Goal: Communication & Community: Participate in discussion

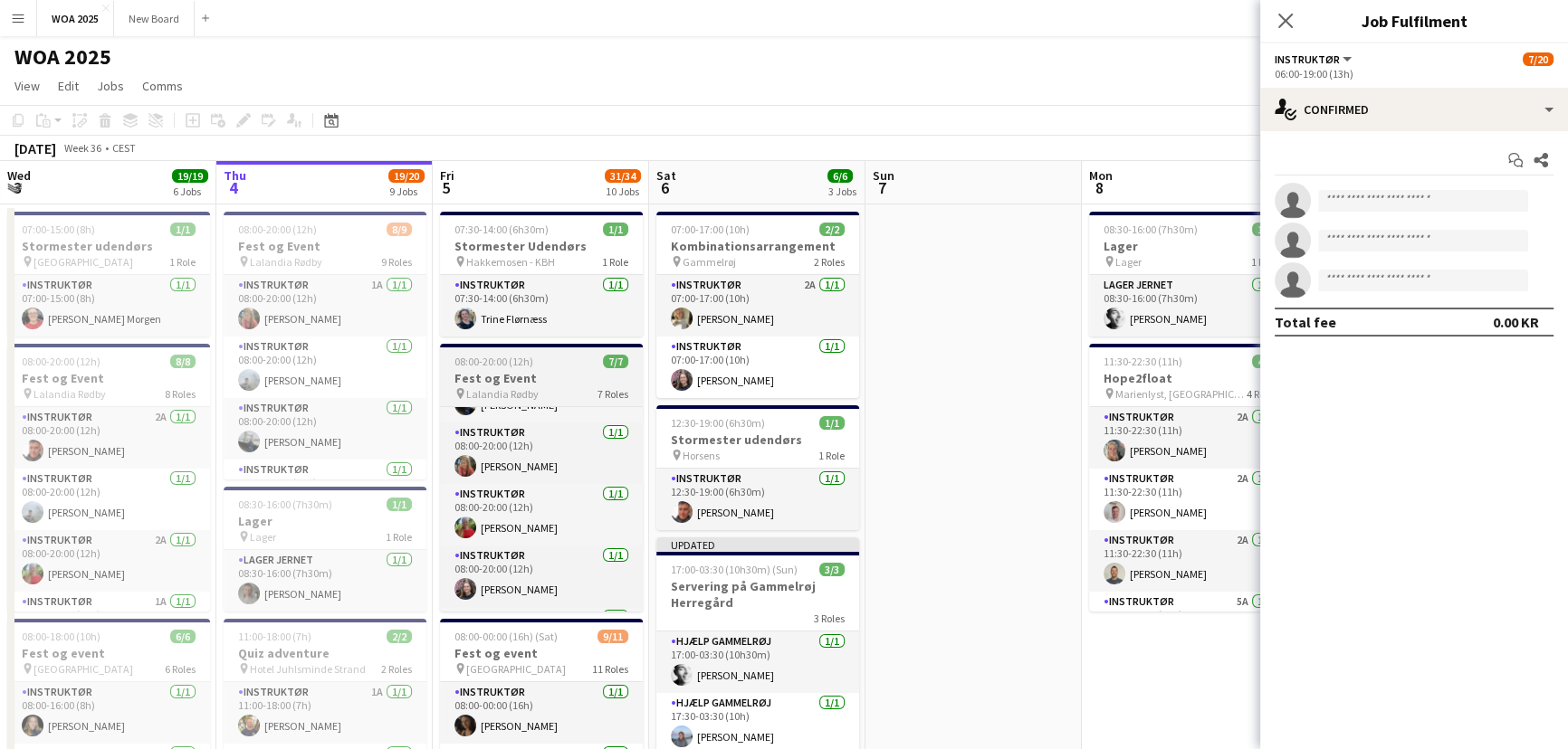
scroll to position [225, 0]
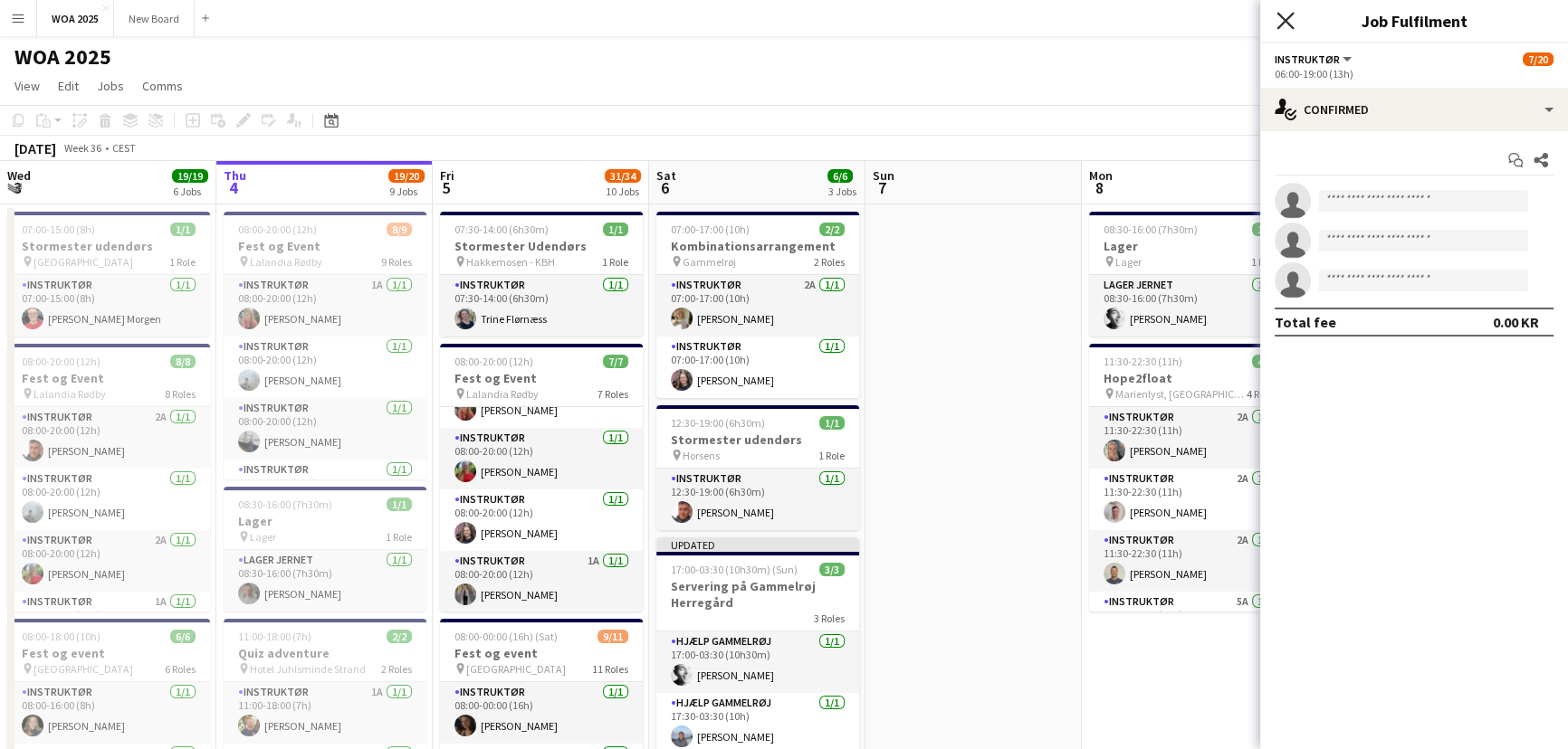
click at [1286, 20] on icon at bounding box center [1285, 20] width 18 height 18
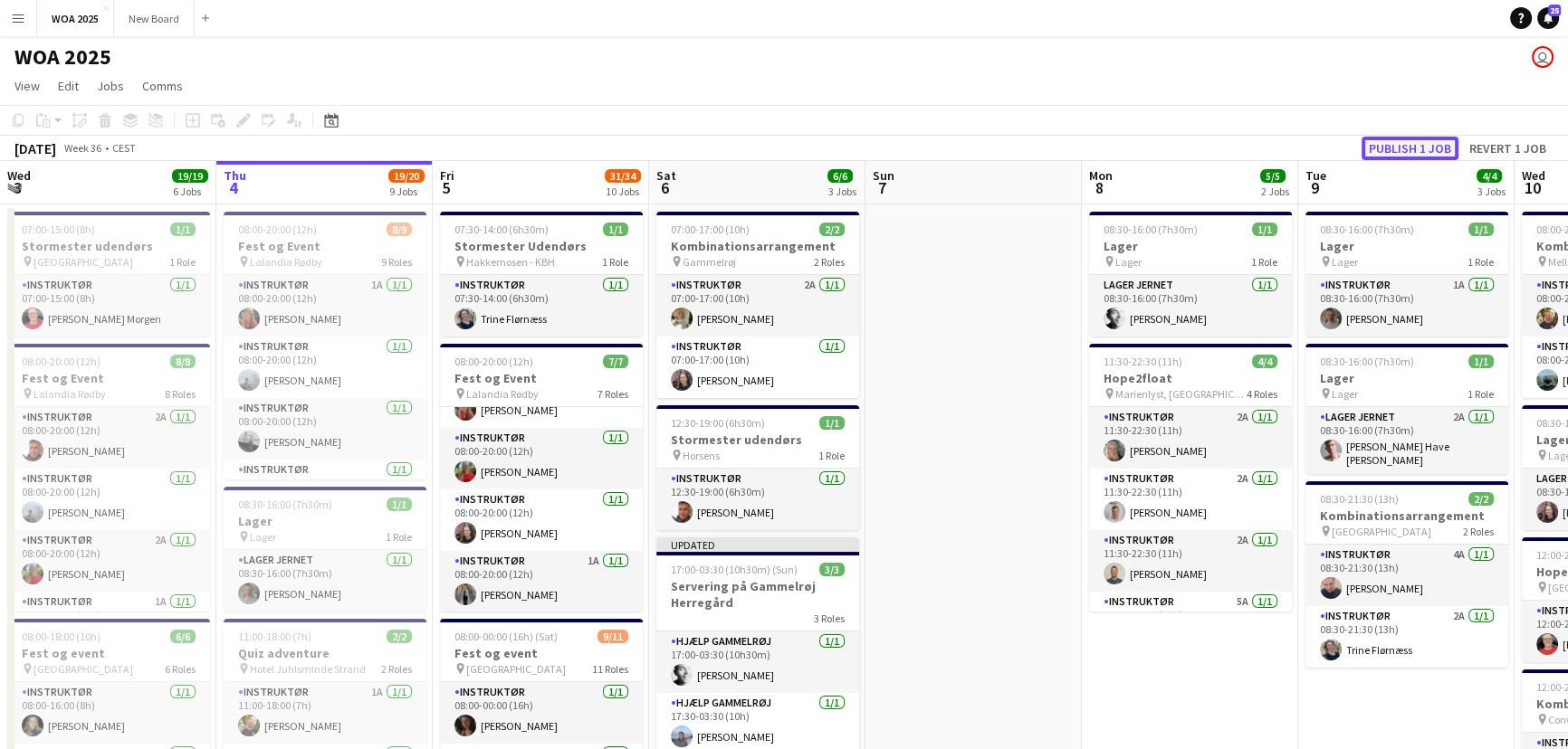
click at [1433, 151] on button "Publish 1 job" at bounding box center [1410, 148] width 97 height 23
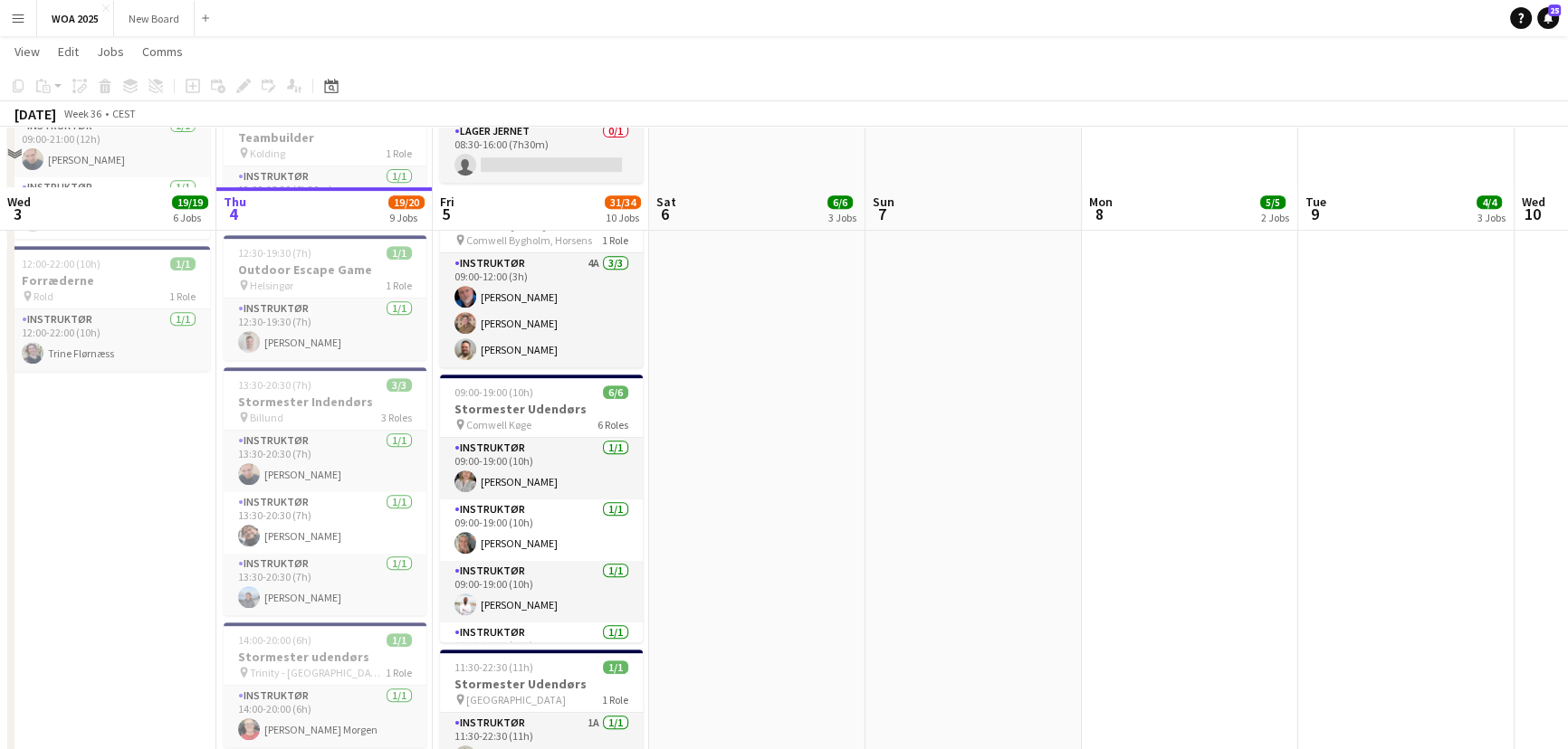
scroll to position [1052, 0]
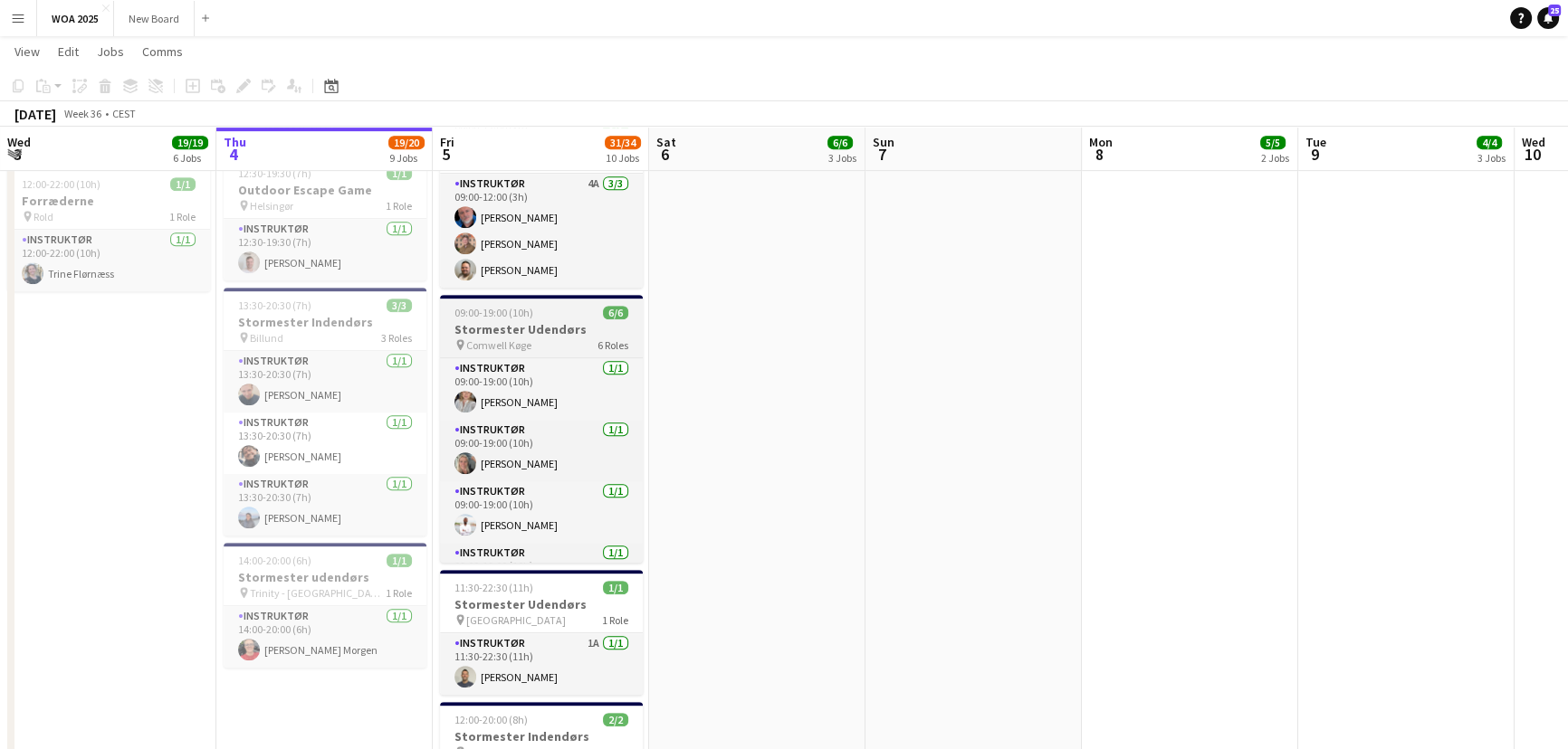
click at [557, 321] on h3 "Stormester Udendørs" at bounding box center [541, 330] width 203 height 17
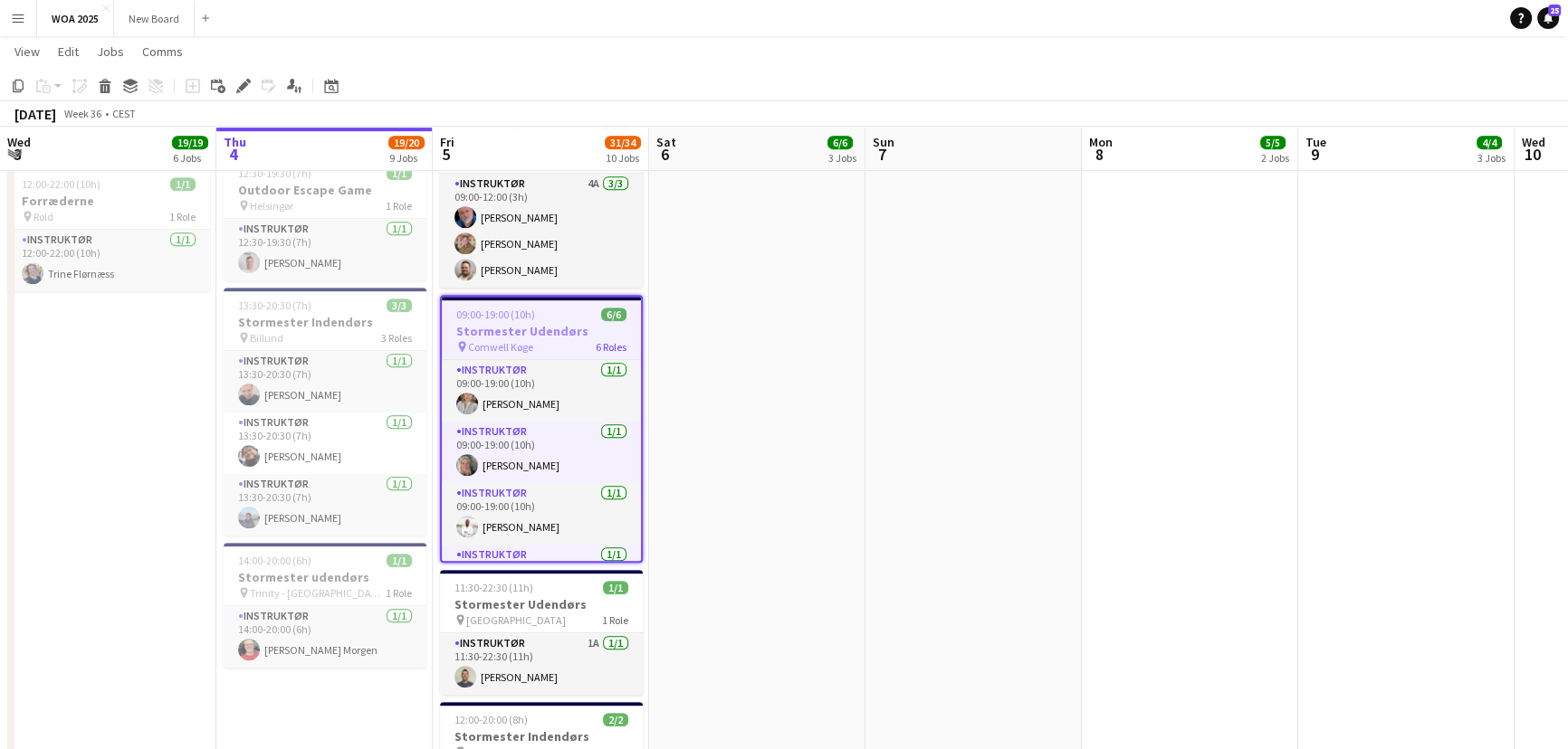
click at [527, 340] on span "Comwell Køge" at bounding box center [501, 346] width 66 height 14
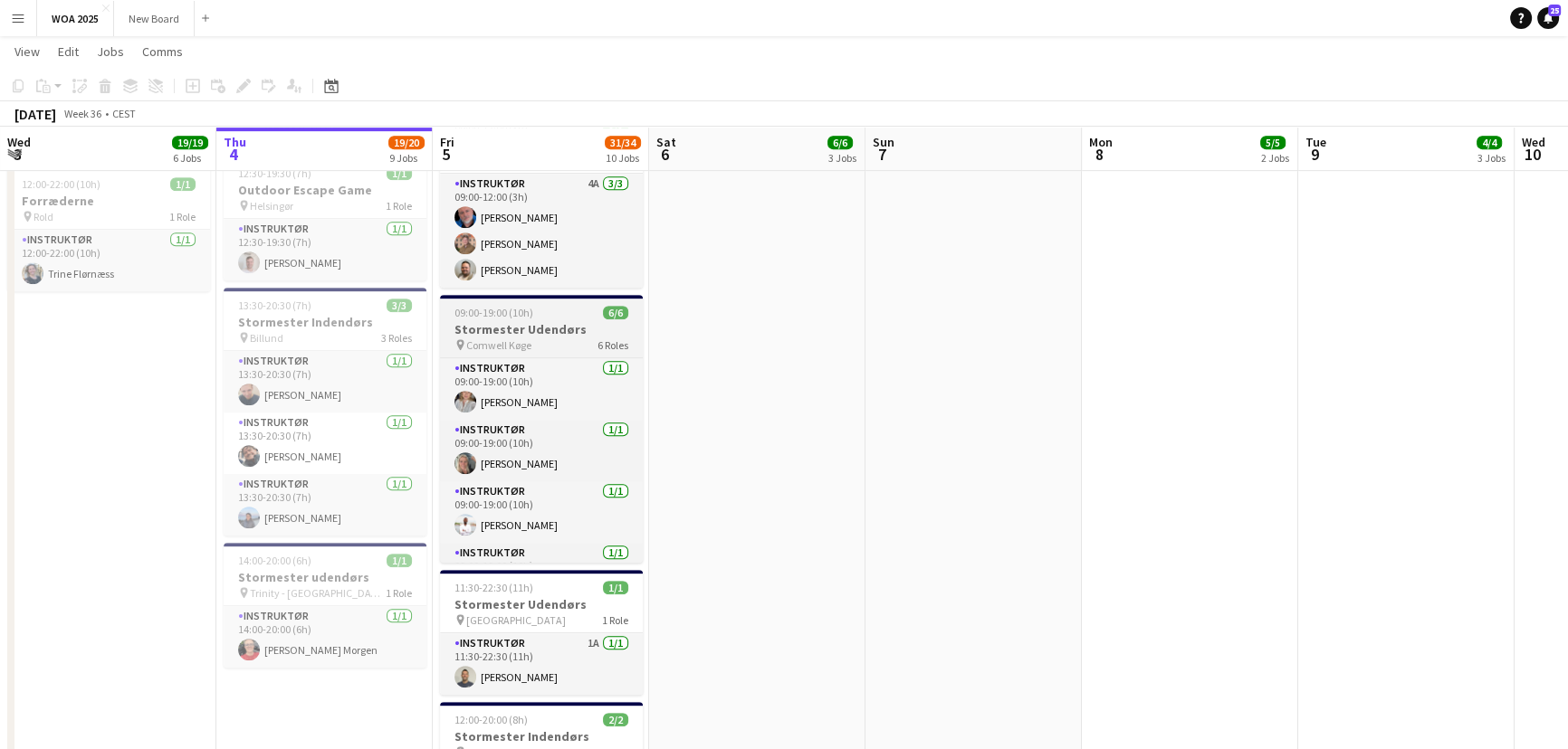
click at [527, 339] on span "Comwell Køge" at bounding box center [499, 345] width 66 height 14
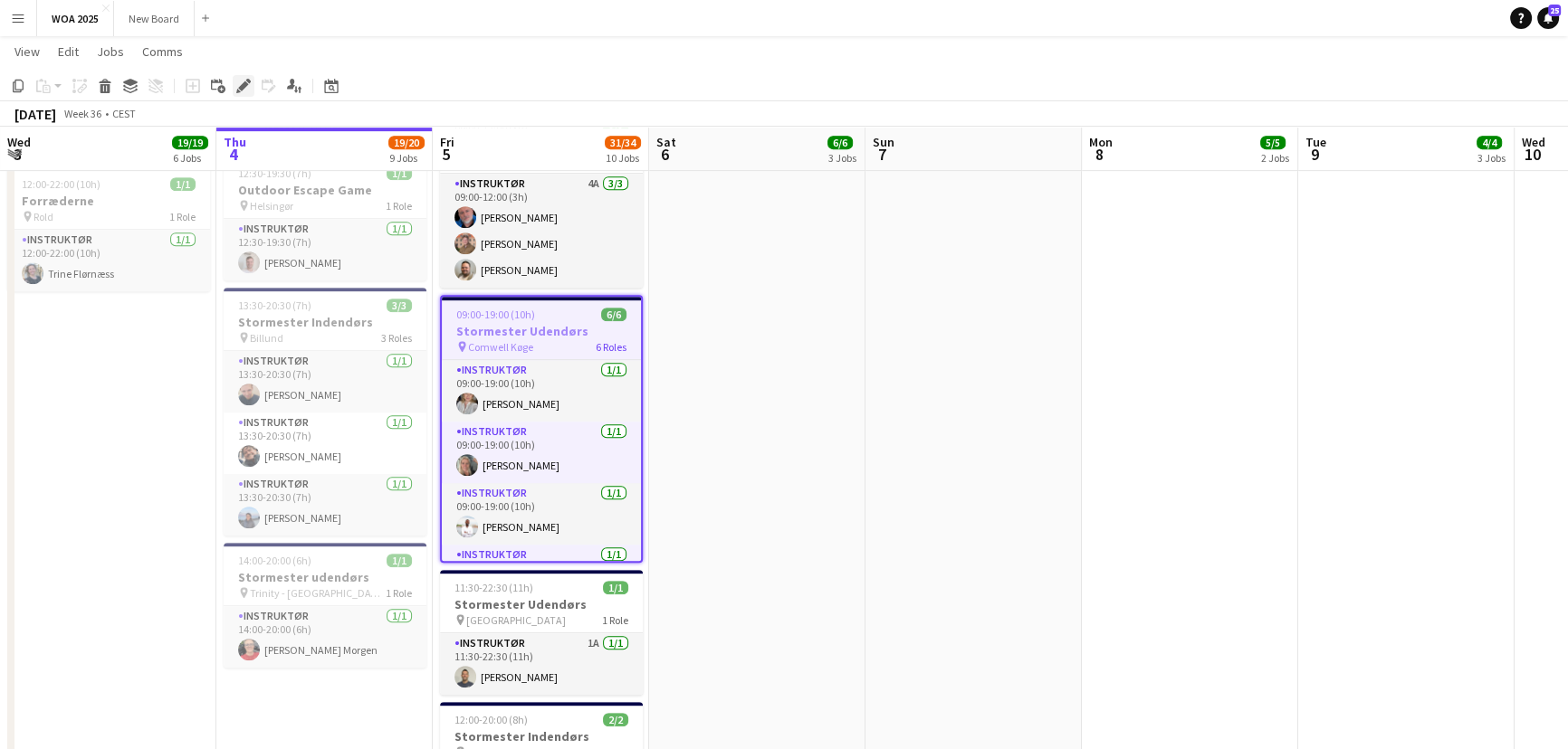
click at [249, 89] on icon "Edit" at bounding box center [244, 86] width 15 height 15
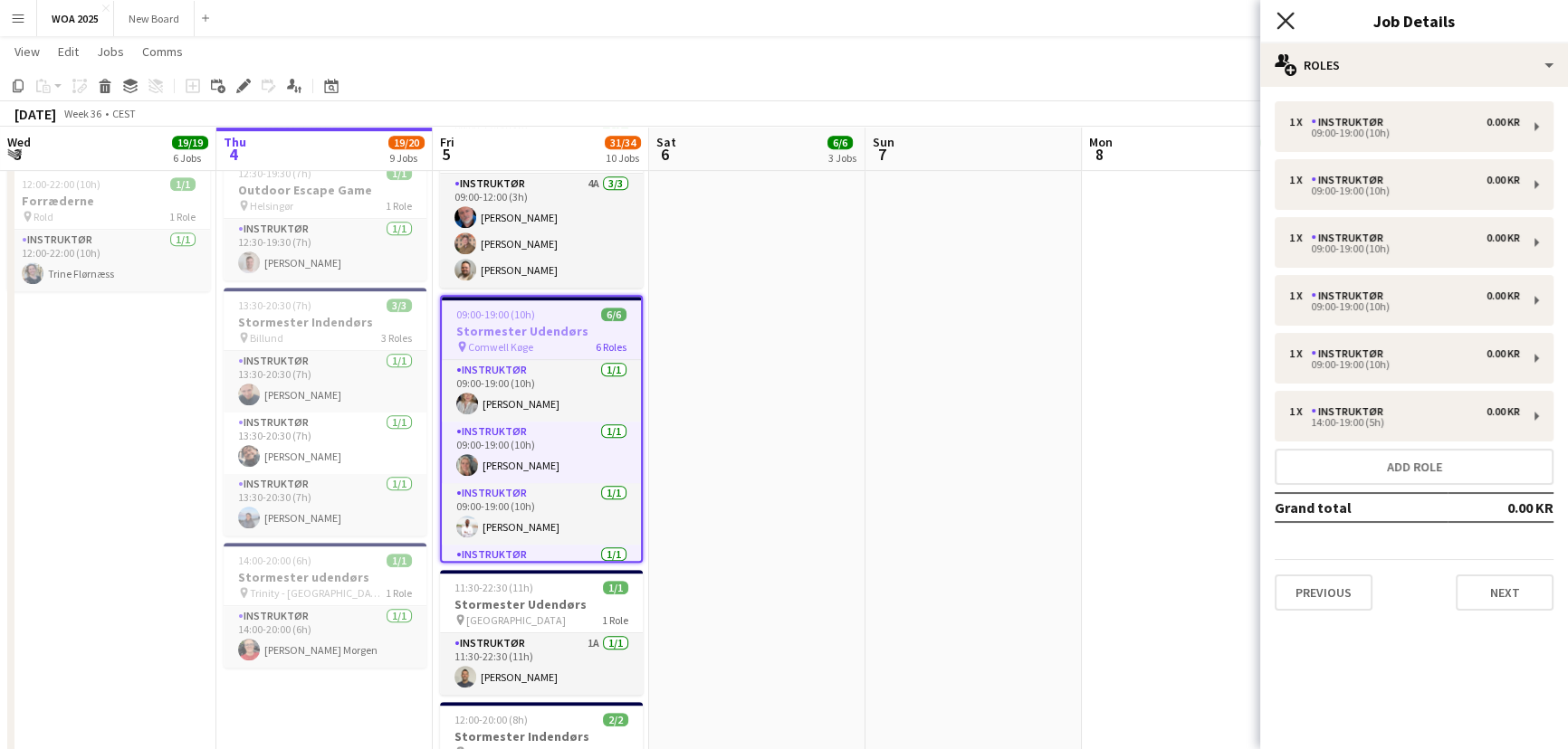
click at [1285, 19] on icon at bounding box center [1285, 20] width 18 height 18
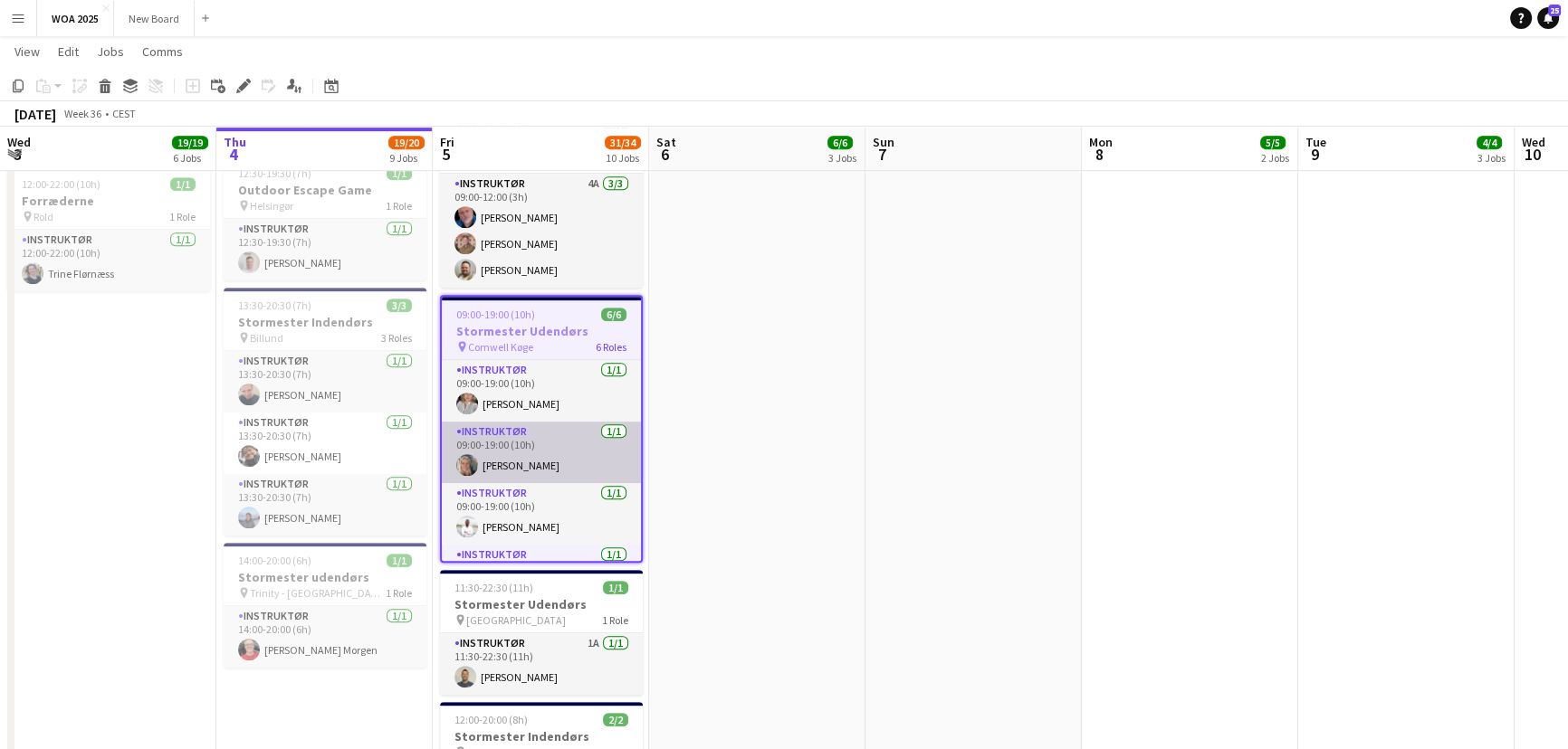
click at [528, 439] on app-card-role "Instruktør [DATE] 09:00-19:00 (10h) [PERSON_NAME]" at bounding box center [541, 453] width 200 height 62
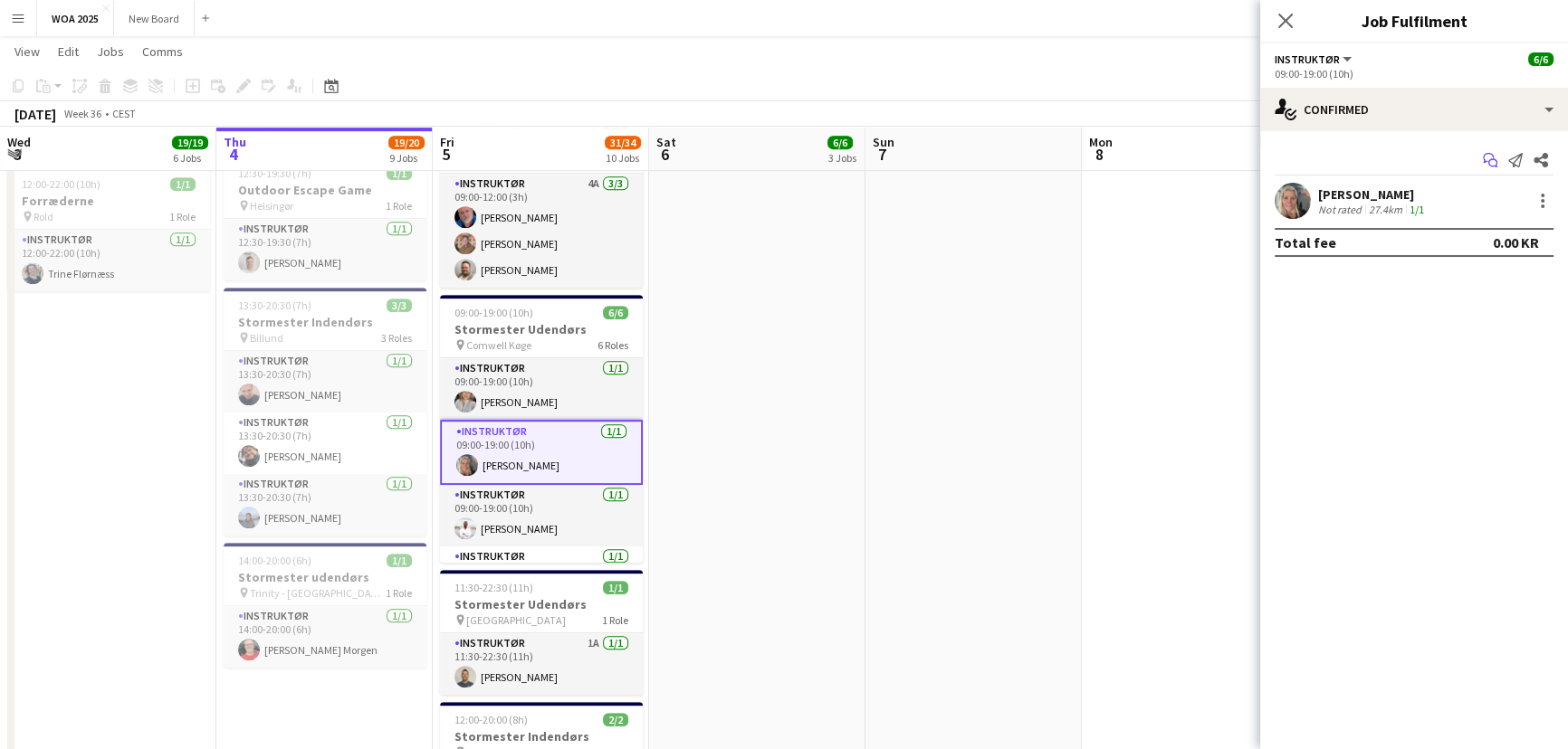
click at [1489, 157] on icon "Start chat" at bounding box center [1490, 161] width 15 height 15
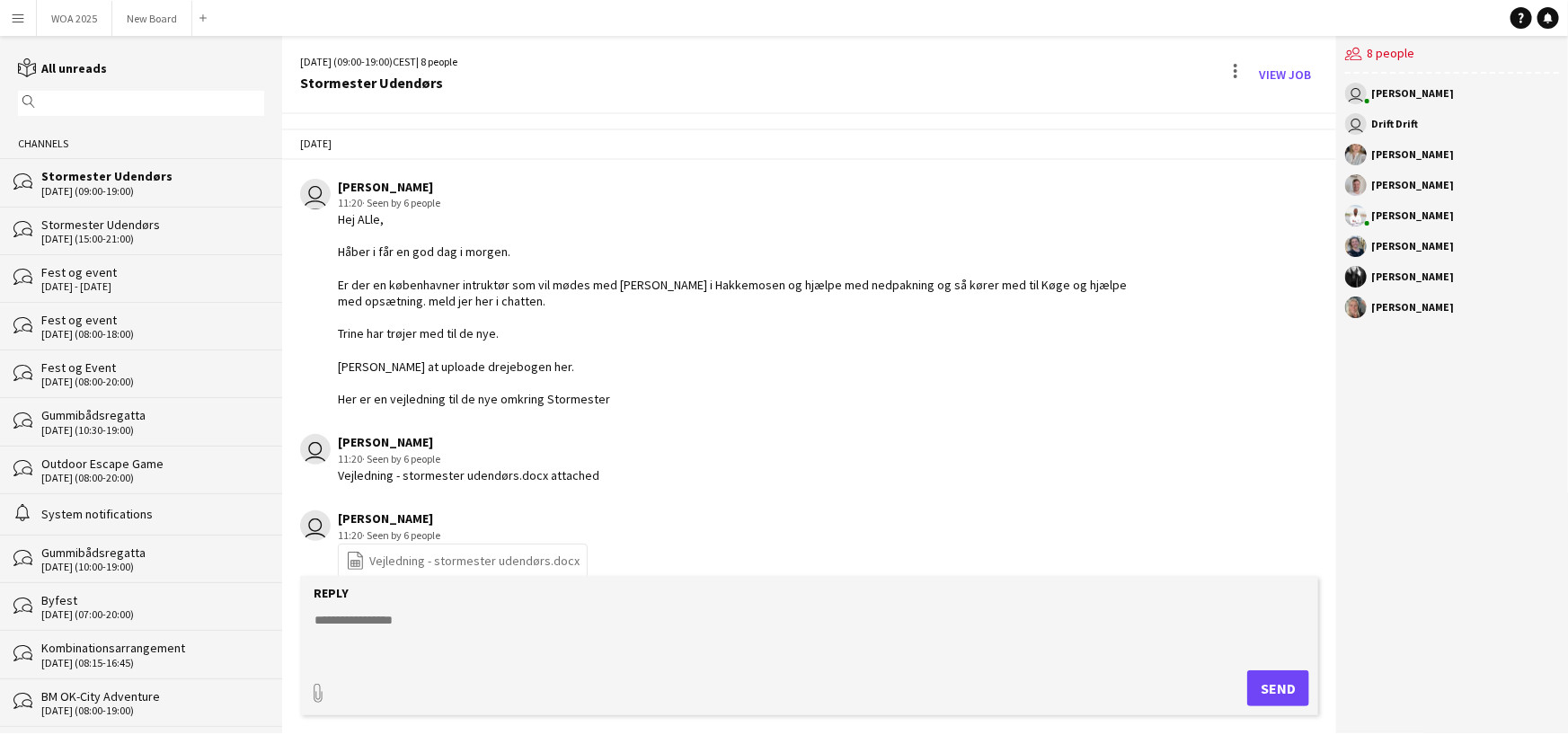
scroll to position [1537, 0]
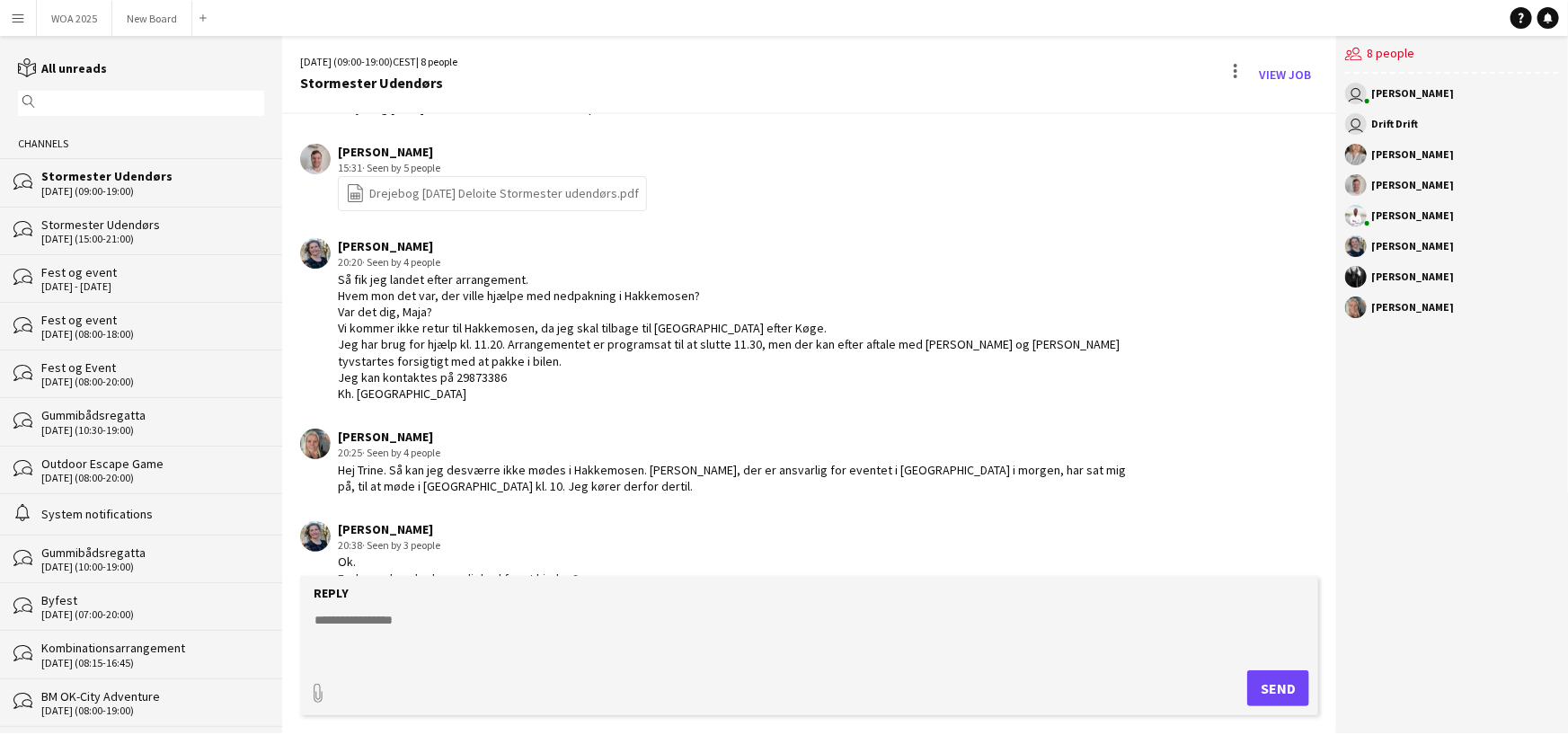
drag, startPoint x: 1331, startPoint y: 504, endPoint x: 1332, endPoint y: 539, distance: 35.0
click at [1332, 539] on div "[DATE] user [PERSON_NAME] 11:20 · Seen by 6 people [PERSON_NAME], Håber i får e…" at bounding box center [810, 345] width 1055 height 462
click at [1339, 553] on div "users2 8 people user [PERSON_NAME] user Drift Drift [PERSON_NAME] [PERSON_NAME]…" at bounding box center [1452, 384] width 232 height 697
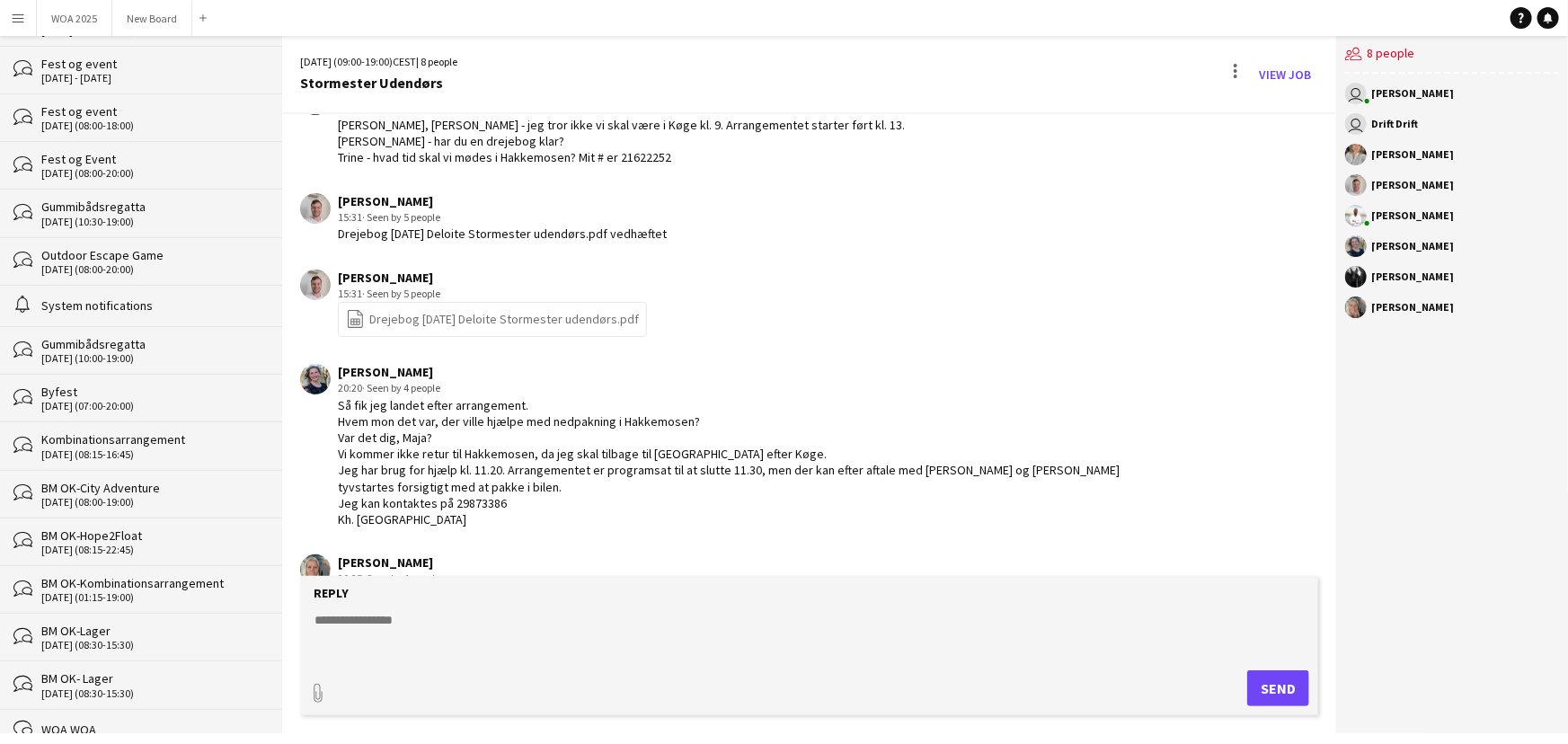
scroll to position [1568, 0]
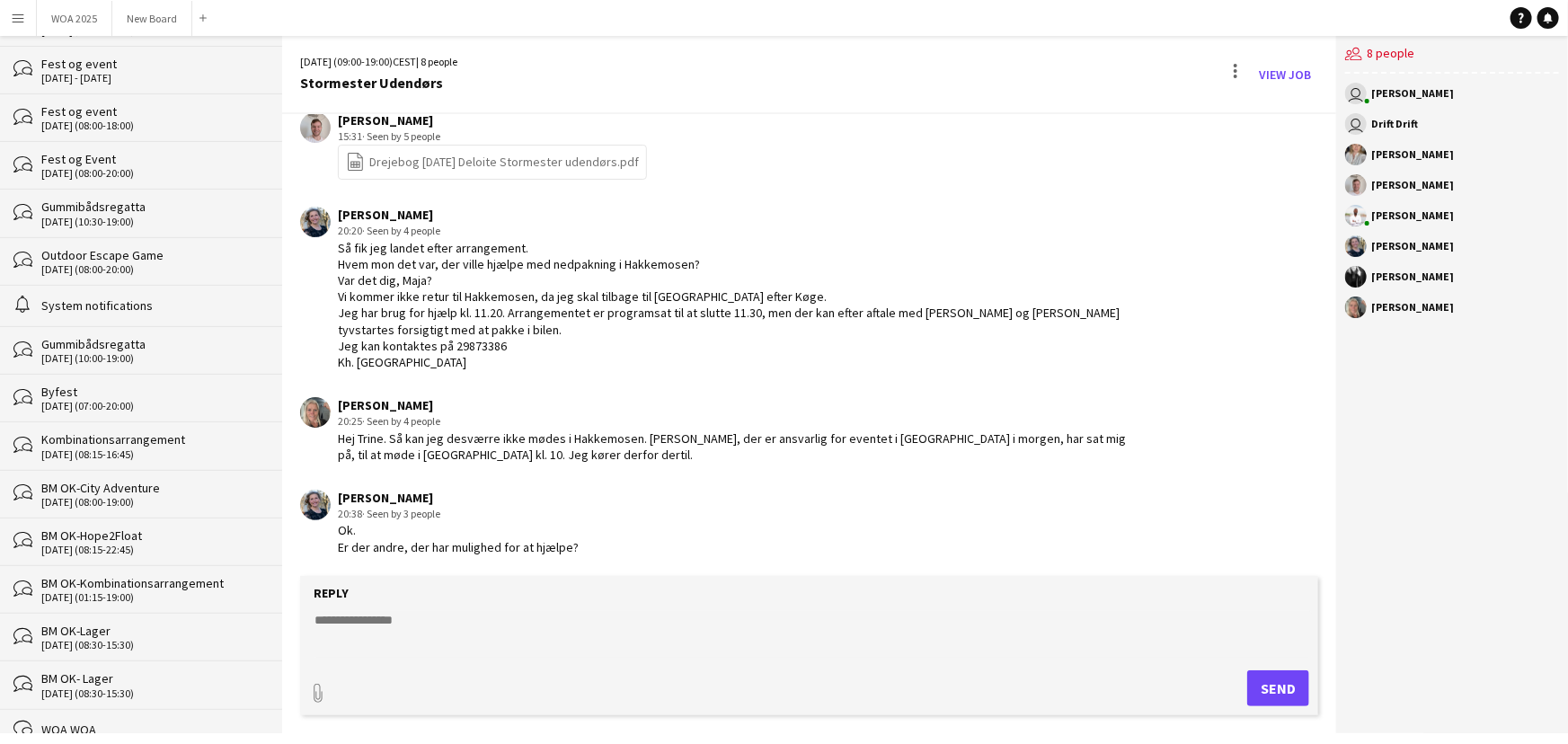
drag, startPoint x: 1331, startPoint y: 560, endPoint x: 1341, endPoint y: 511, distance: 50.0
click at [1341, 511] on div "[DATE] (09:00-19:00) CEST | 8 people Stormester Udendørs View Job [DATE] user […" at bounding box center [925, 384] width 1286 height 697
click at [1289, 434] on app-chat-message "[PERSON_NAME] 20:25 · Seen by 4 people [PERSON_NAME]. Så kan jeg desværre ikke …" at bounding box center [810, 429] width 1055 height 83
click at [381, 628] on textarea at bounding box center [812, 634] width 1000 height 47
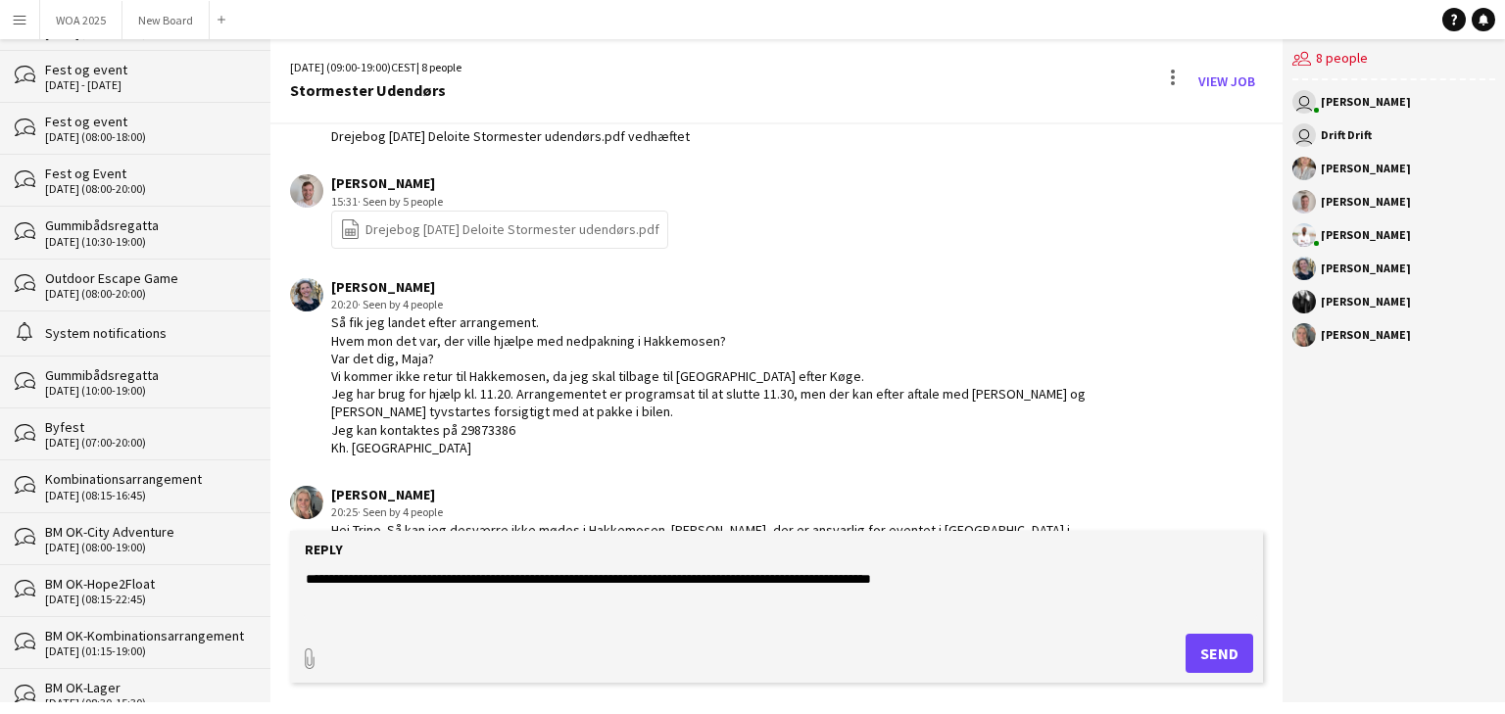
type textarea "**********"
click at [1212, 659] on button "Send" at bounding box center [1220, 653] width 68 height 39
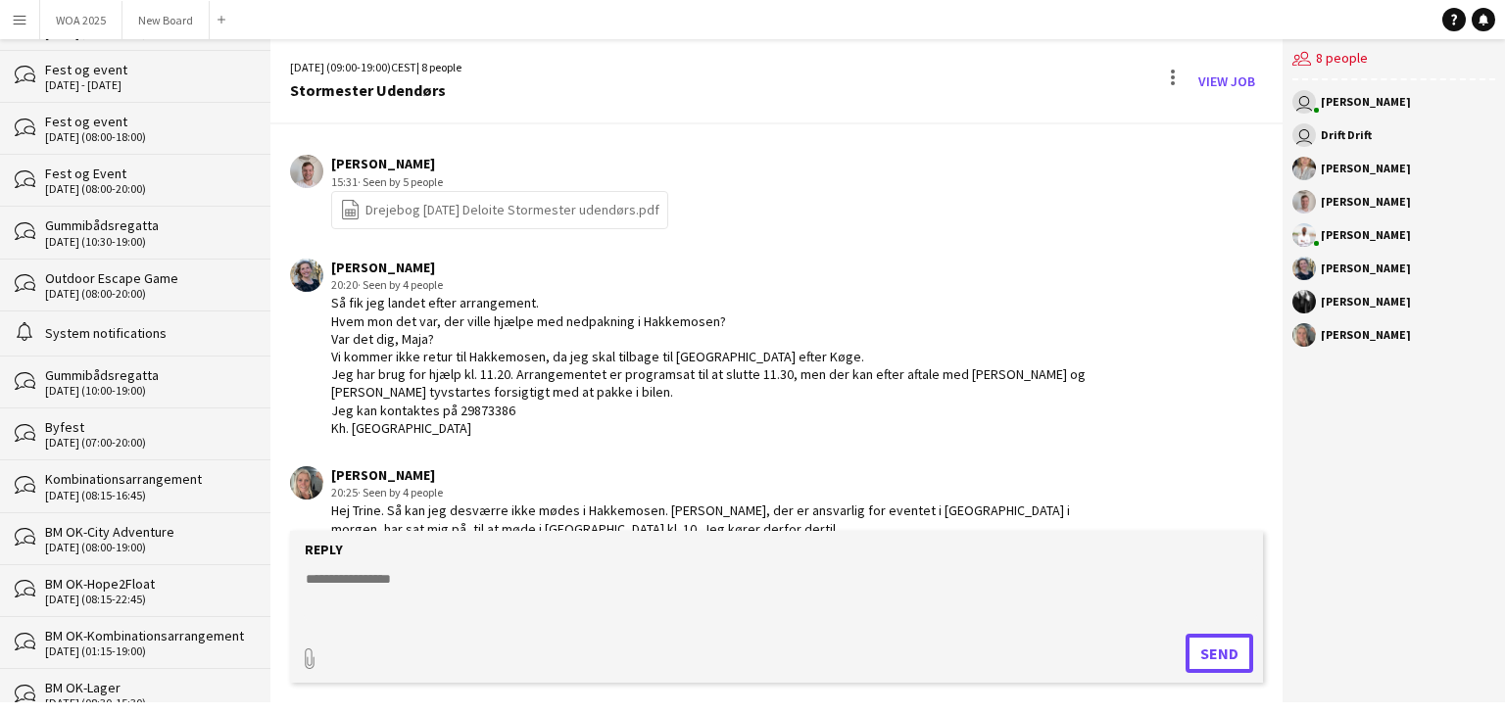
scroll to position [1586, 0]
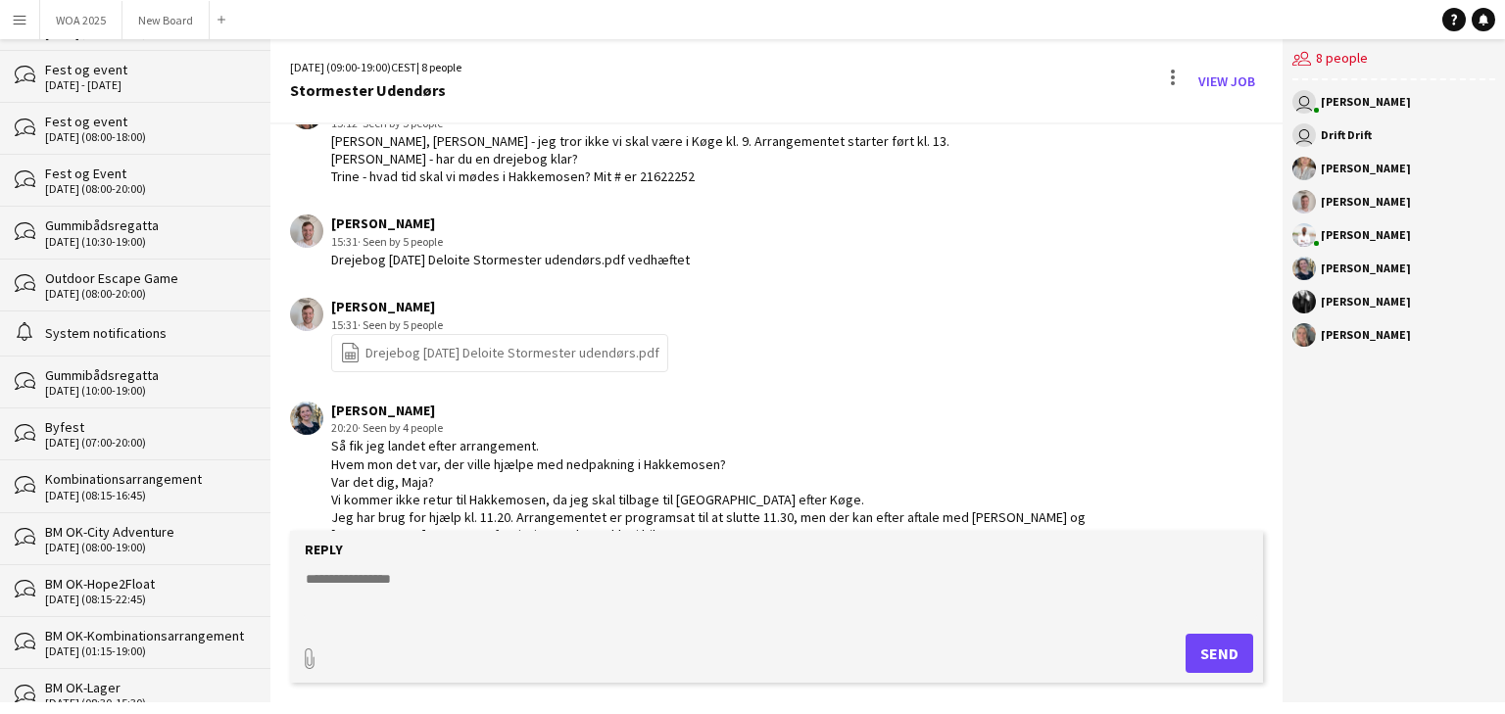
click at [490, 342] on link "file-spreadsheet Drejebog [DATE] Deloite Stormester udendørs.pdf" at bounding box center [499, 353] width 319 height 23
click at [390, 576] on textarea at bounding box center [781, 594] width 954 height 51
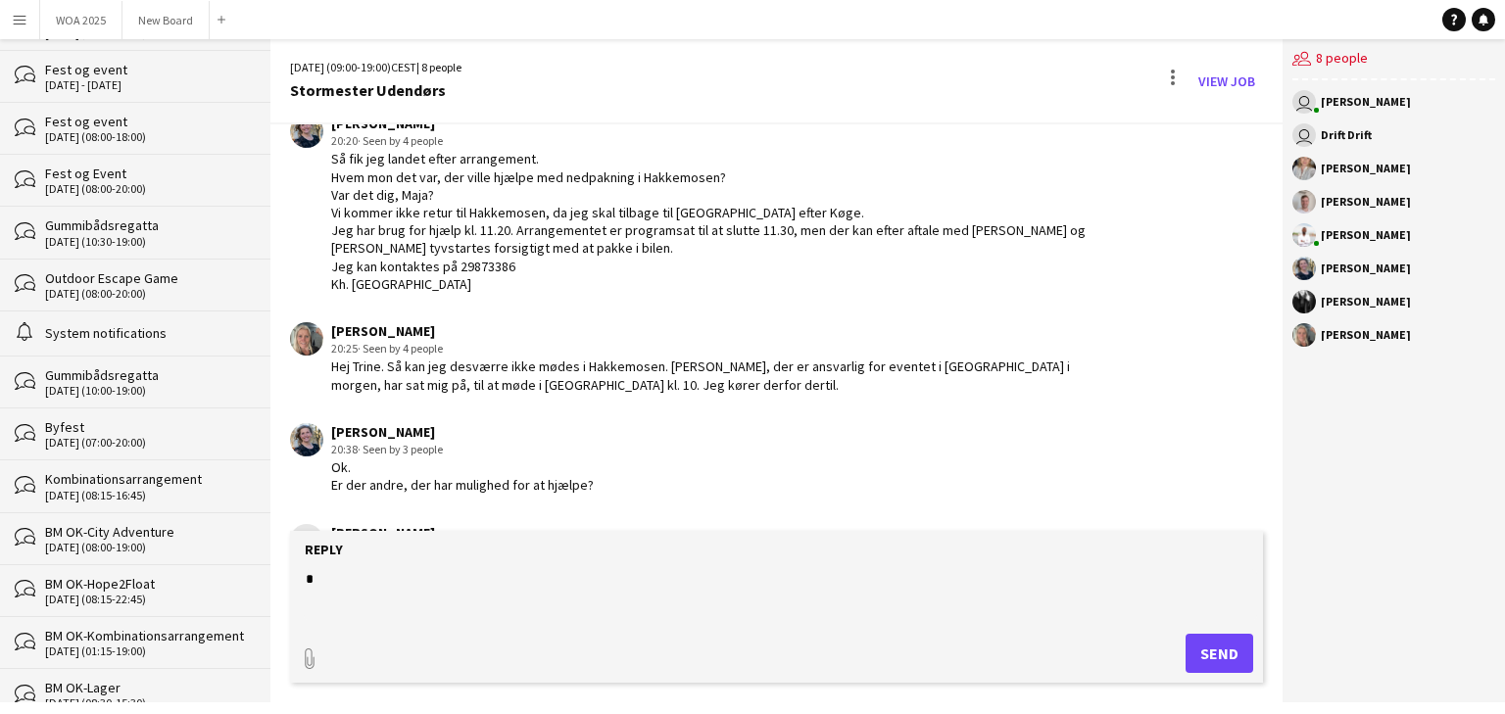
scroll to position [1908, 0]
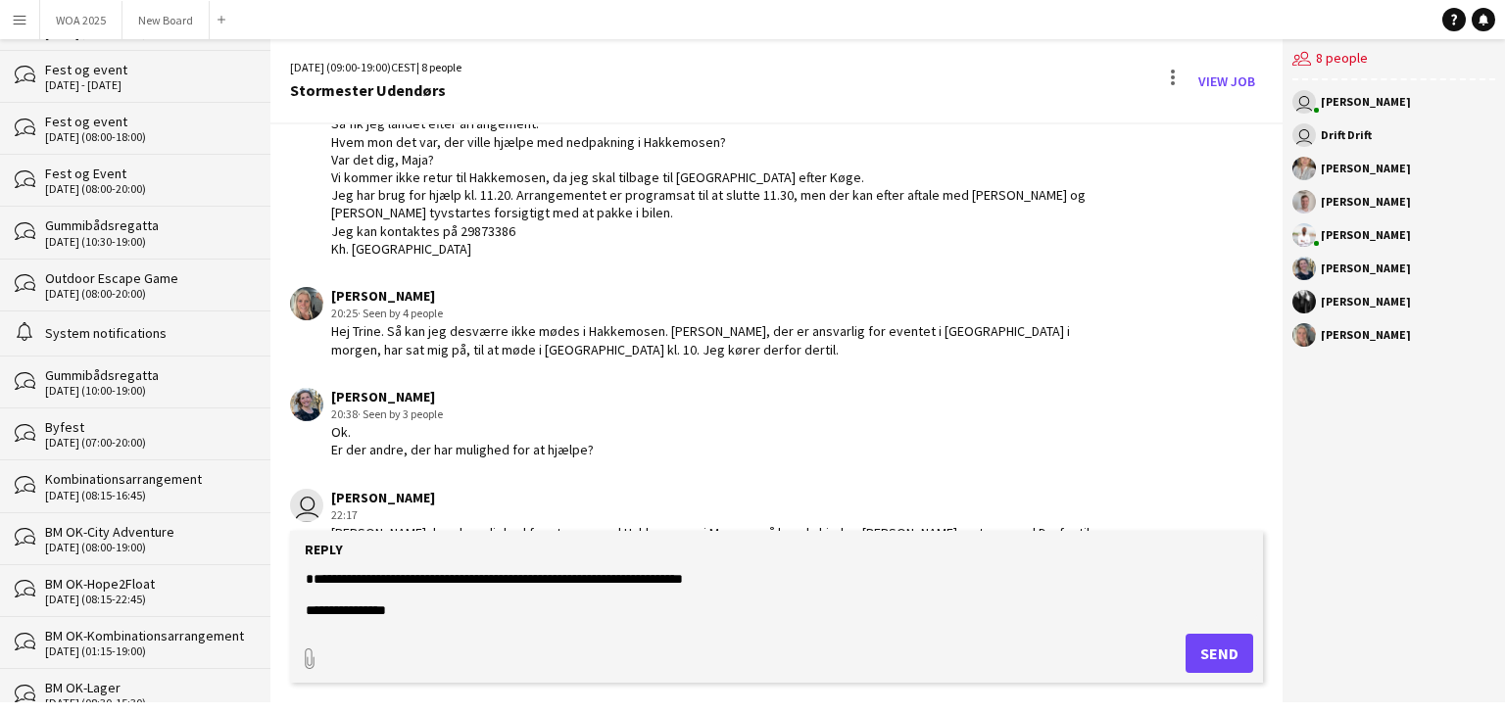
type textarea "**********"
click at [1214, 652] on button "Send" at bounding box center [1220, 653] width 68 height 39
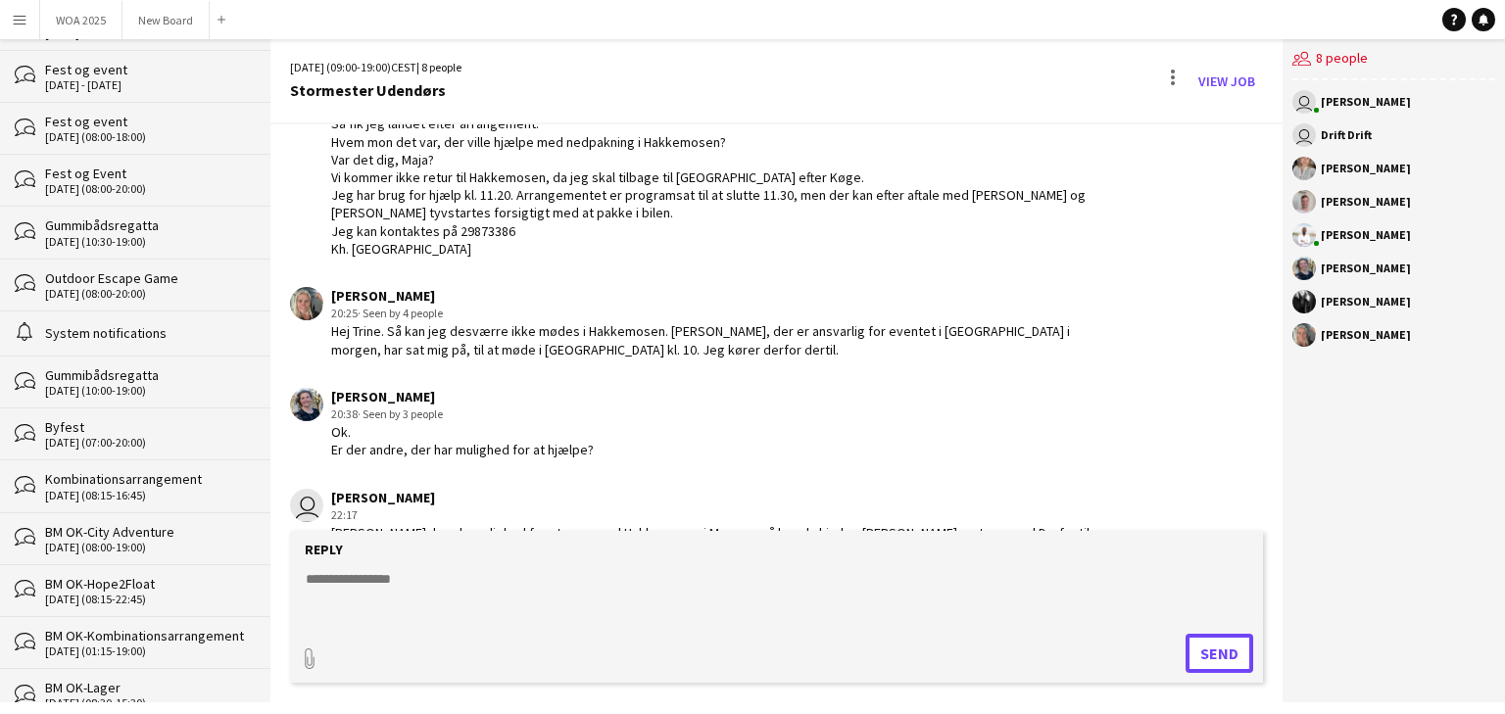
scroll to position [2009, 0]
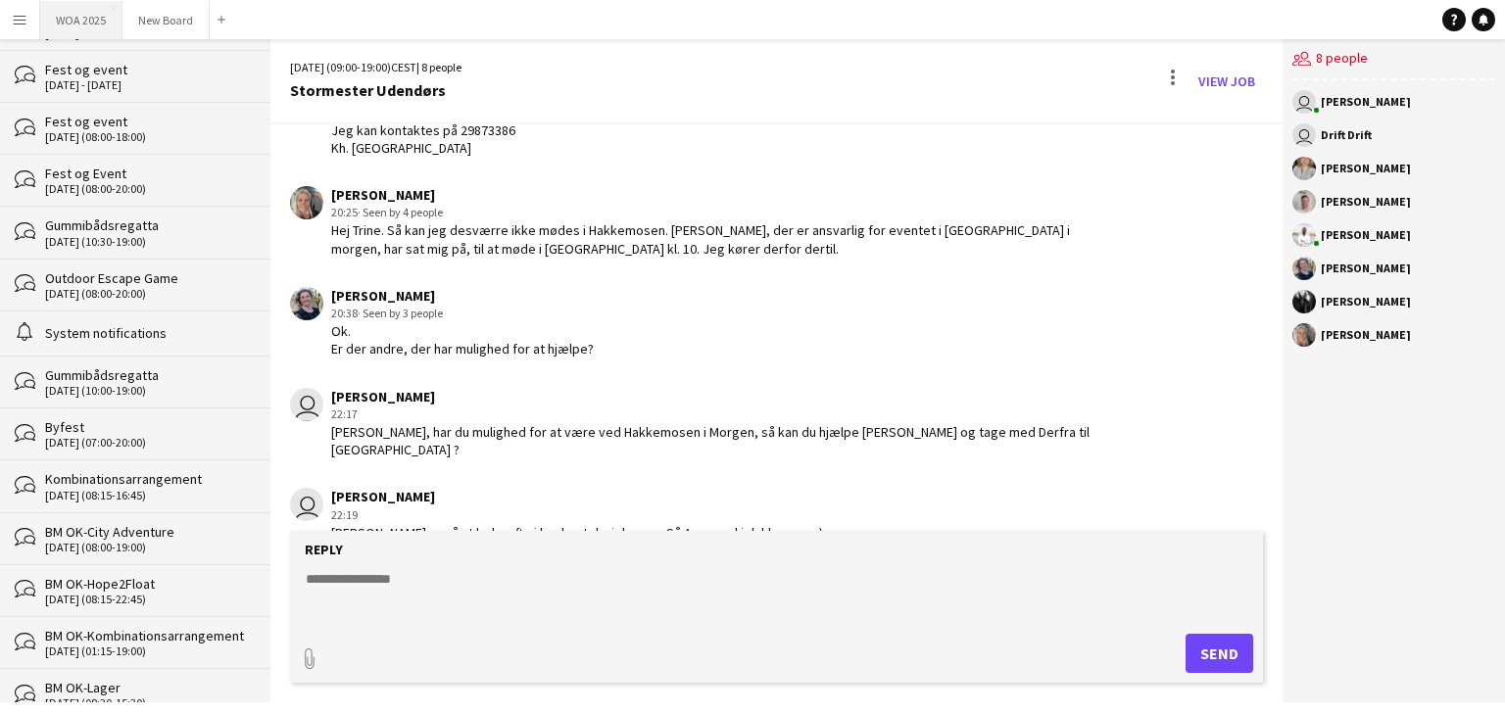
click at [75, 14] on button "WOA 2025 Close" at bounding box center [81, 20] width 82 height 38
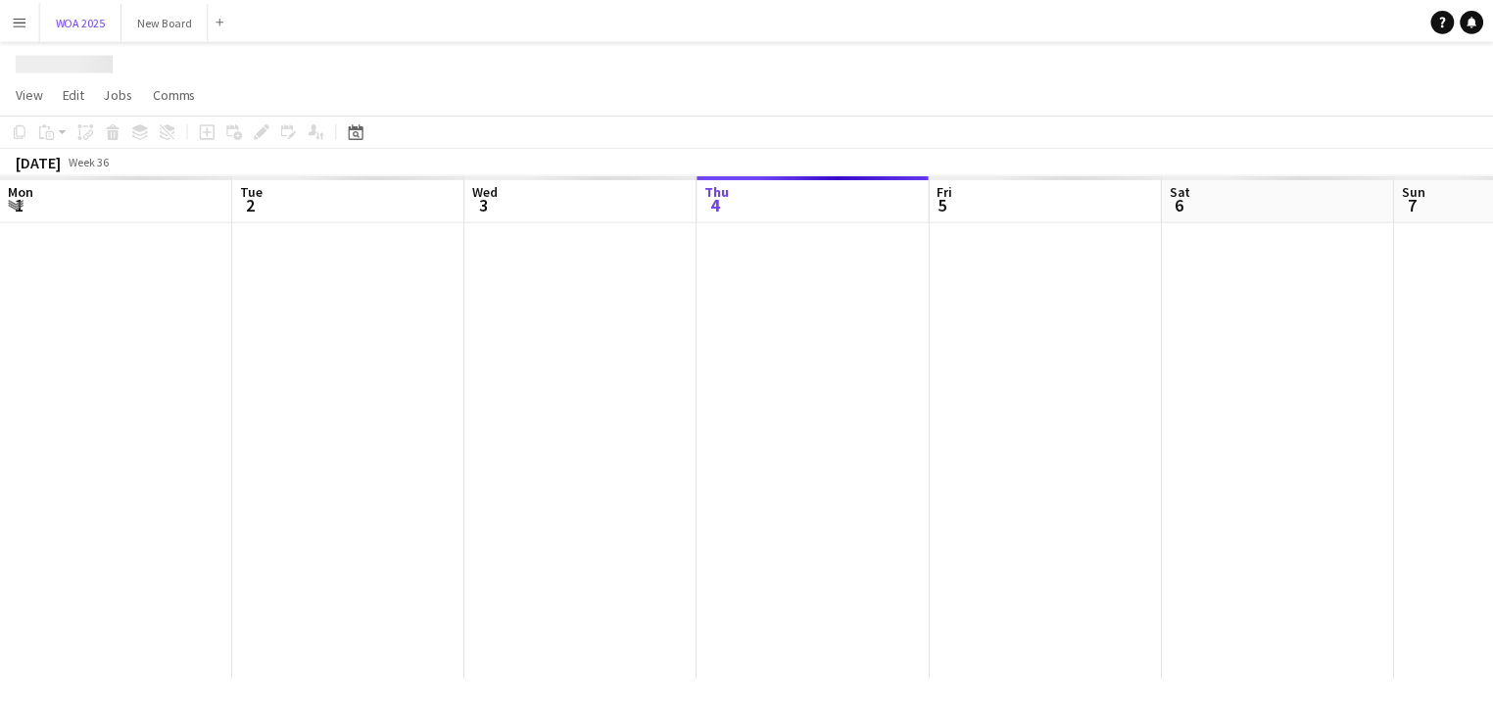
scroll to position [0, 468]
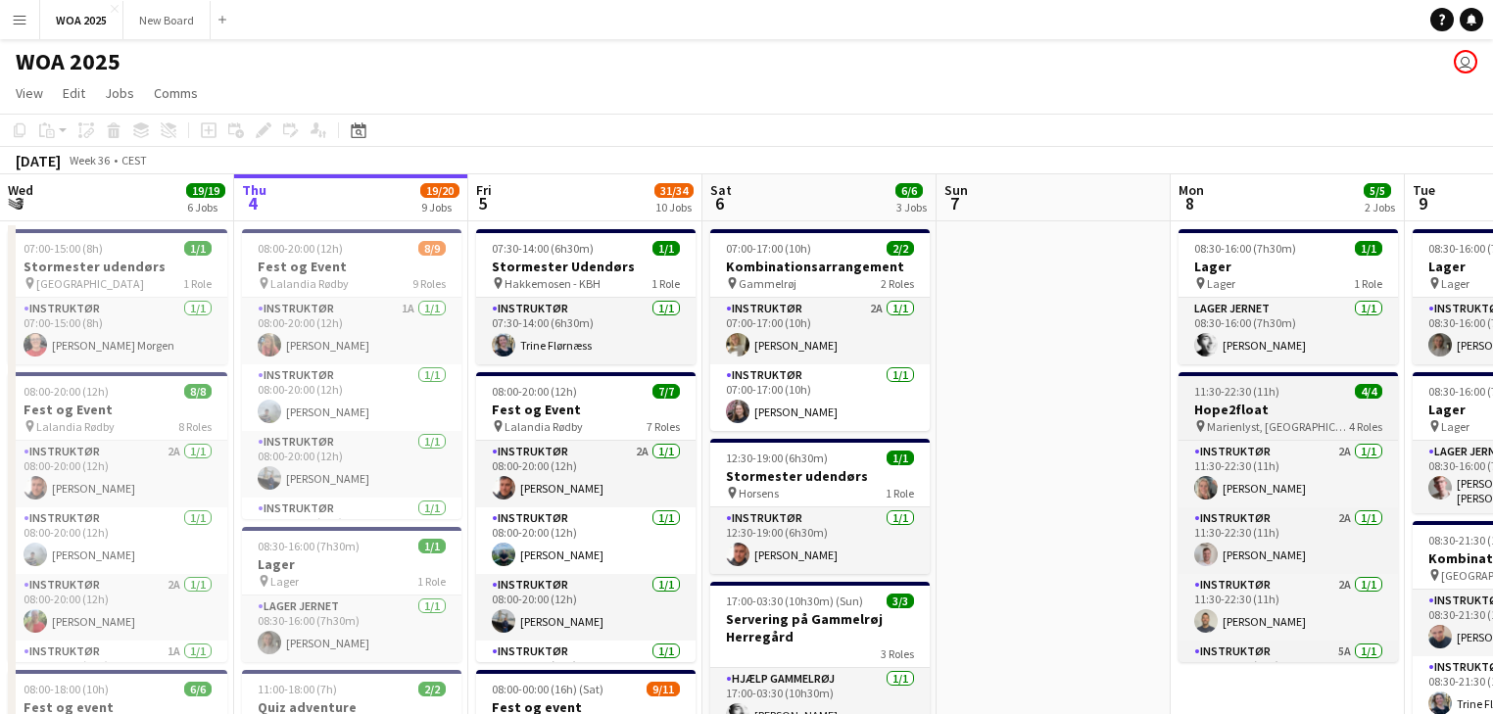
click at [1305, 412] on h3 "Hope2float" at bounding box center [1289, 410] width 220 height 18
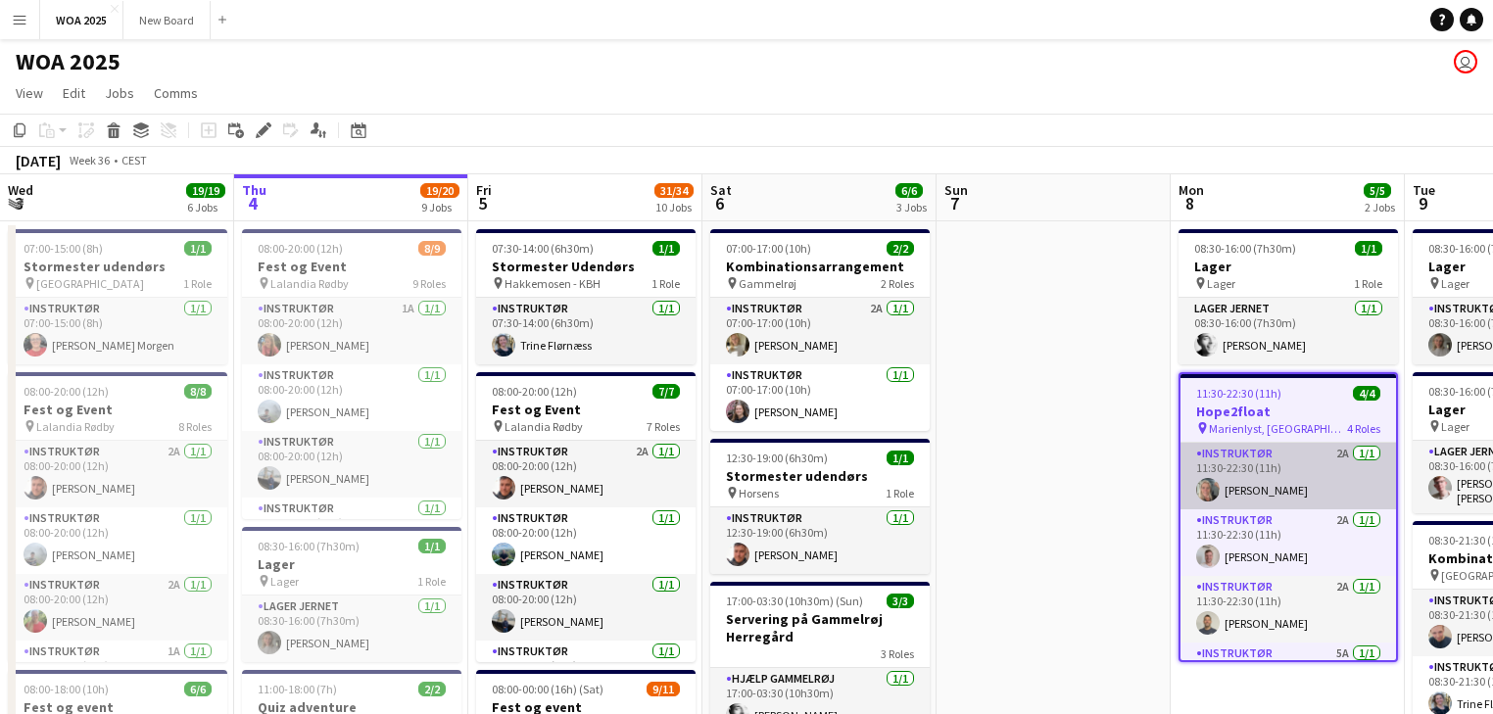
click at [1298, 482] on app-card-role "Instruktør 2A [DATE] 11:30-22:30 (11h) [PERSON_NAME]" at bounding box center [1289, 476] width 216 height 67
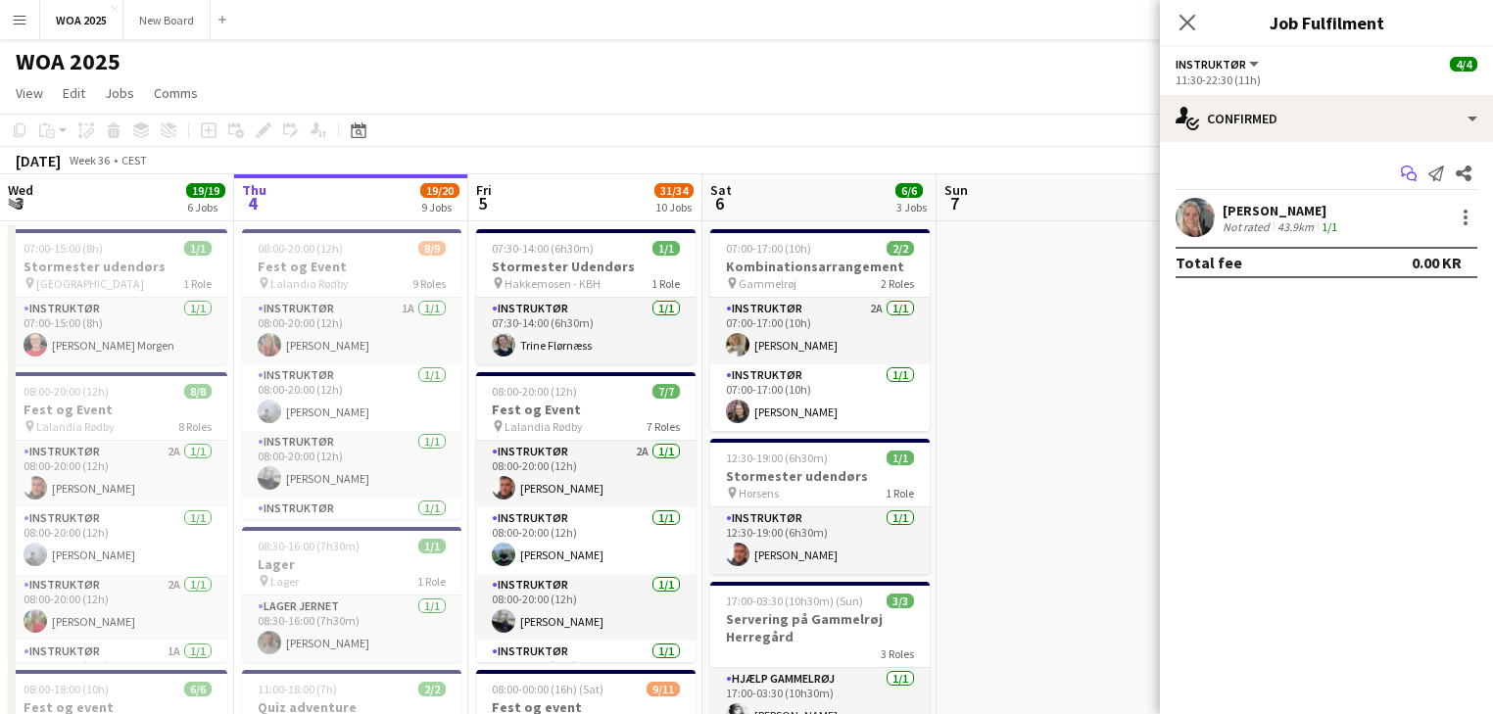
click at [1412, 177] on icon "Start chat" at bounding box center [1409, 174] width 16 height 16
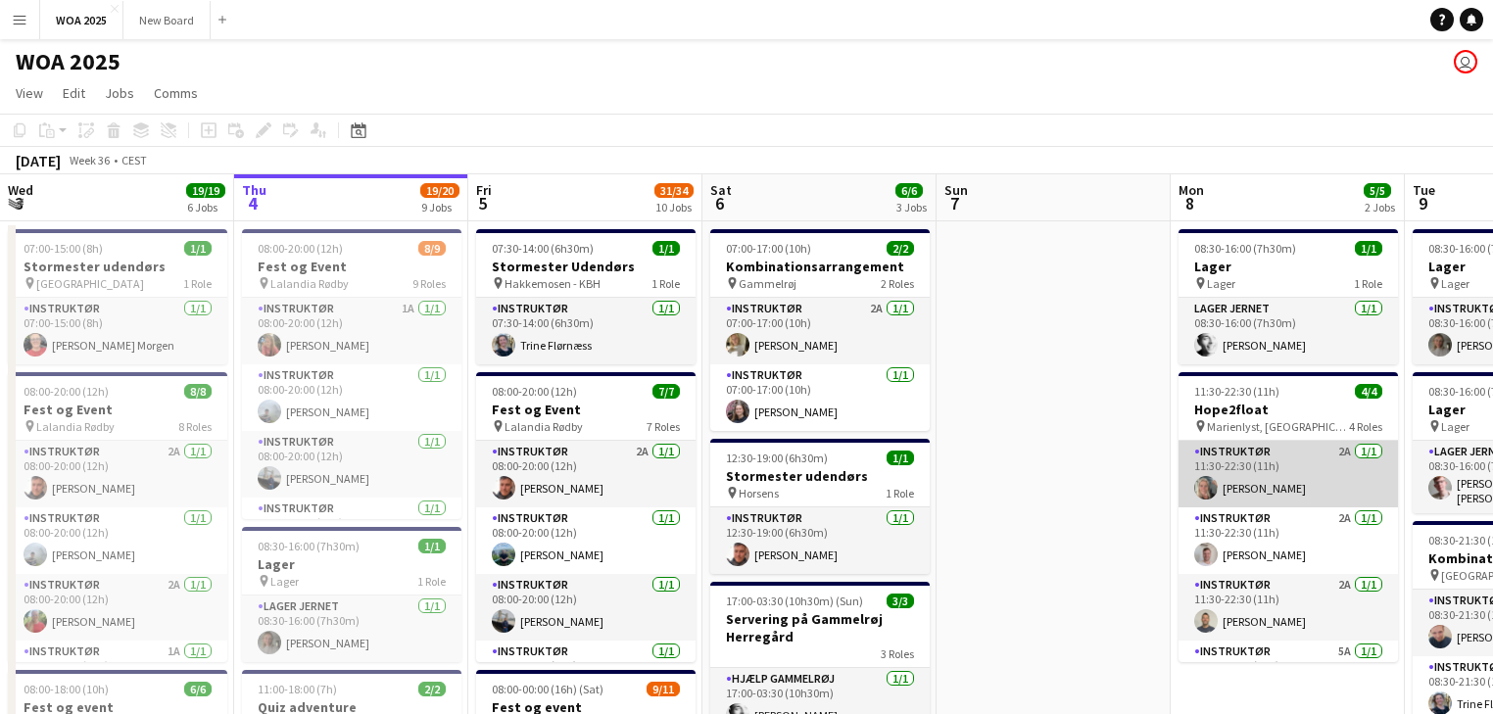
click at [1324, 478] on app-card-role "Instruktør 2A [DATE] 11:30-22:30 (11h) [PERSON_NAME]" at bounding box center [1289, 474] width 220 height 67
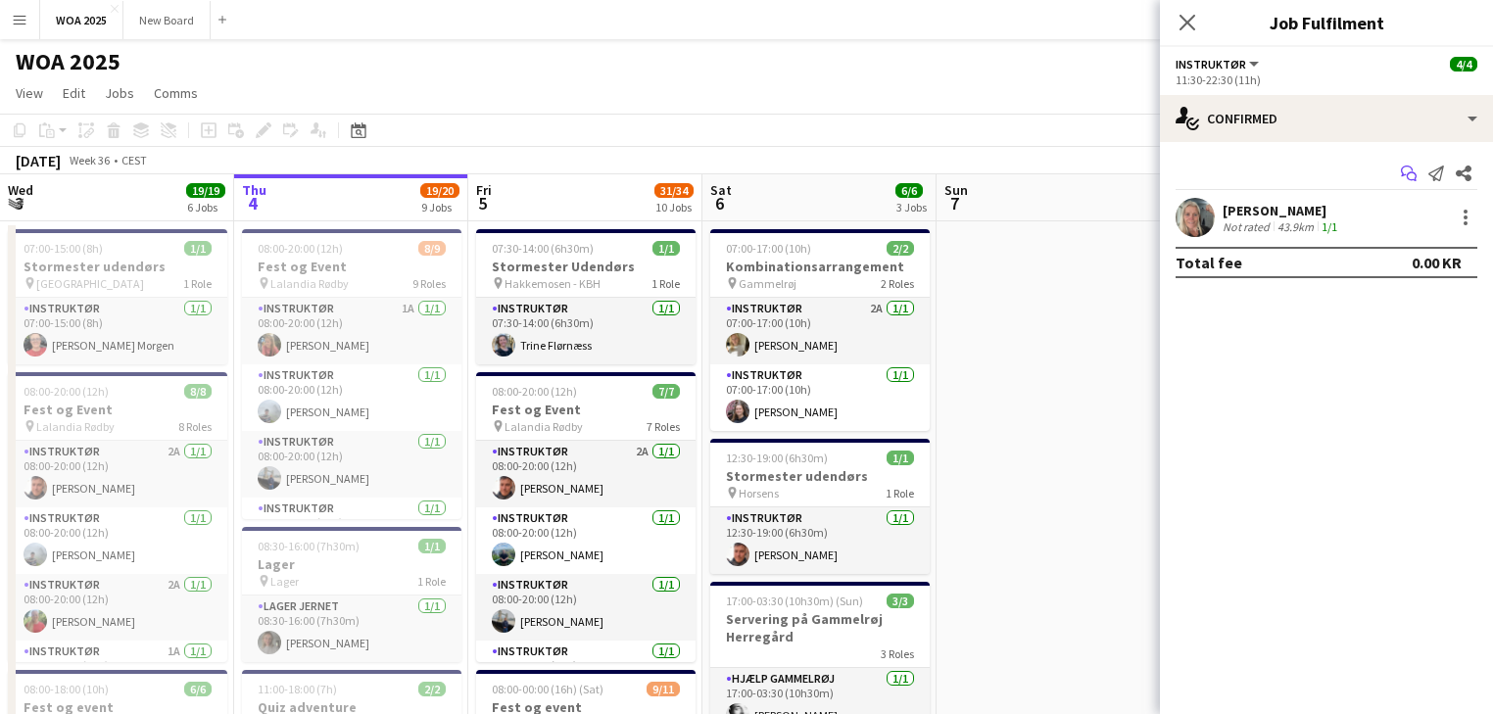
click at [1409, 175] on icon "Start chat" at bounding box center [1409, 174] width 16 height 16
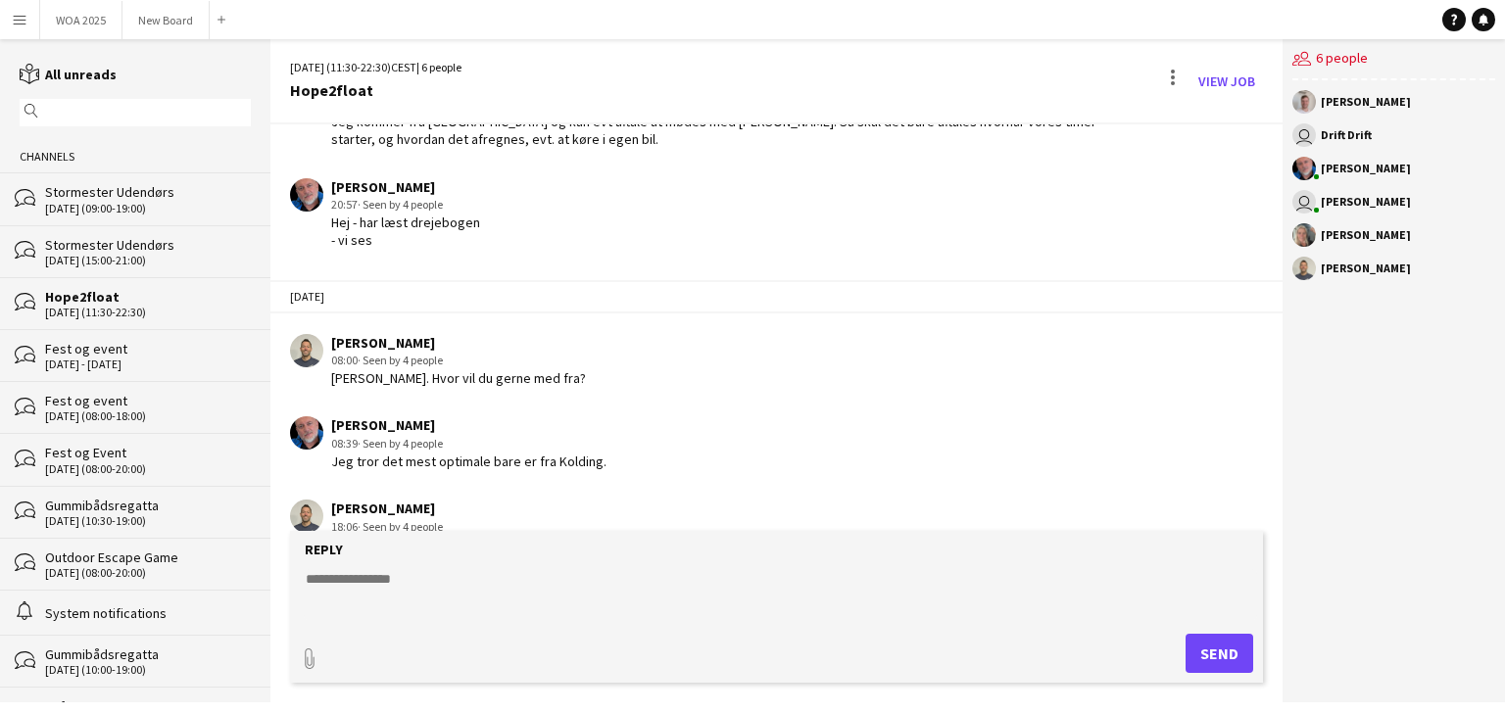
scroll to position [957, 0]
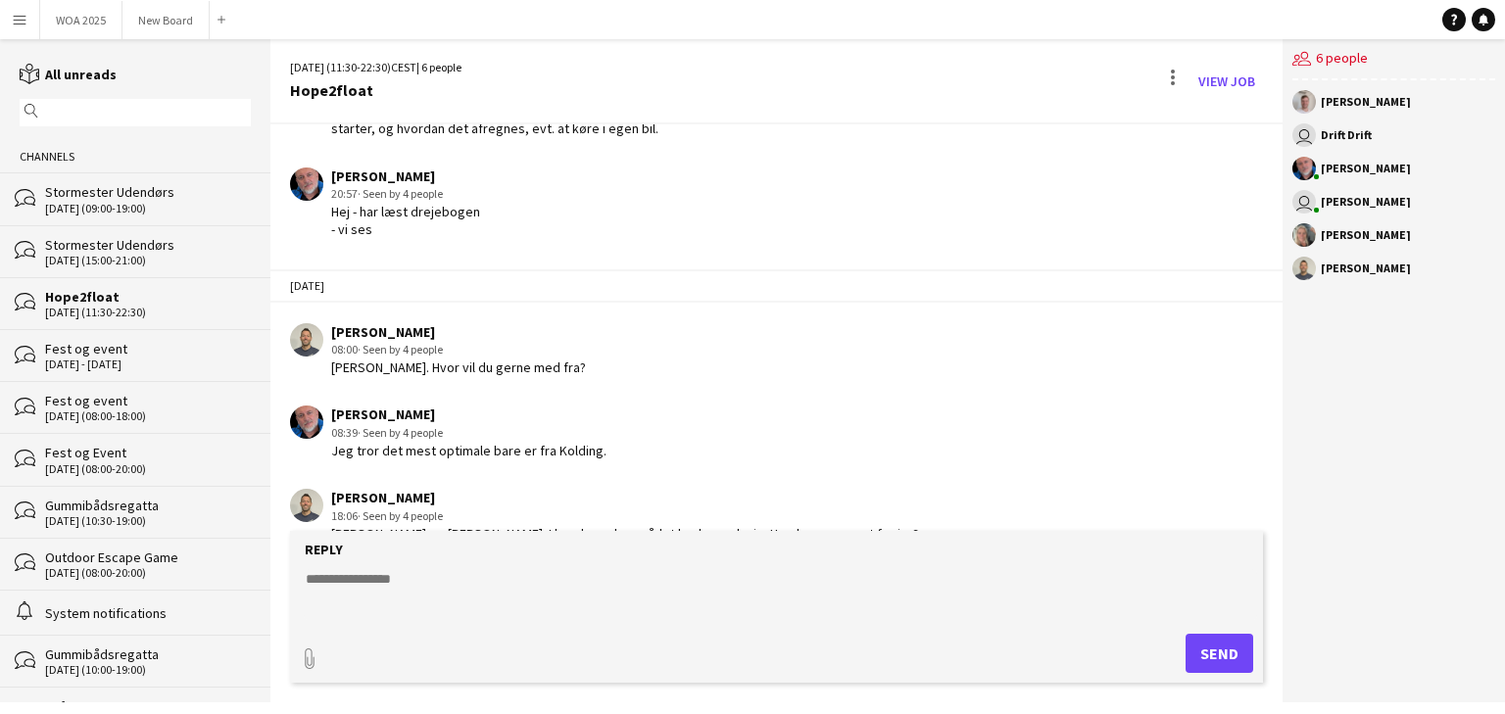
click at [457, 579] on textarea at bounding box center [781, 594] width 954 height 51
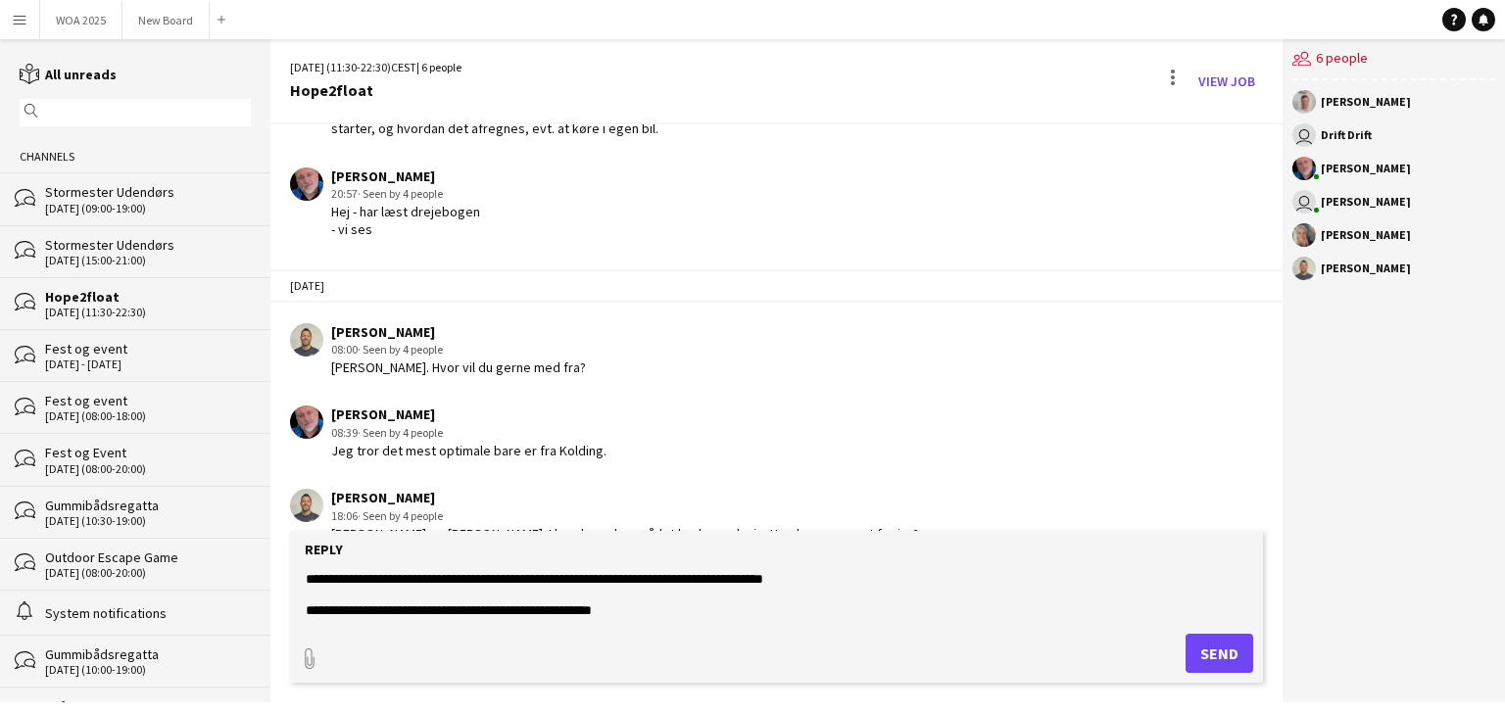
click at [845, 577] on textarea "**********" at bounding box center [781, 594] width 954 height 51
drag, startPoint x: 617, startPoint y: 610, endPoint x: 533, endPoint y: 615, distance: 84.5
click at [533, 615] on textarea "**********" at bounding box center [781, 594] width 954 height 51
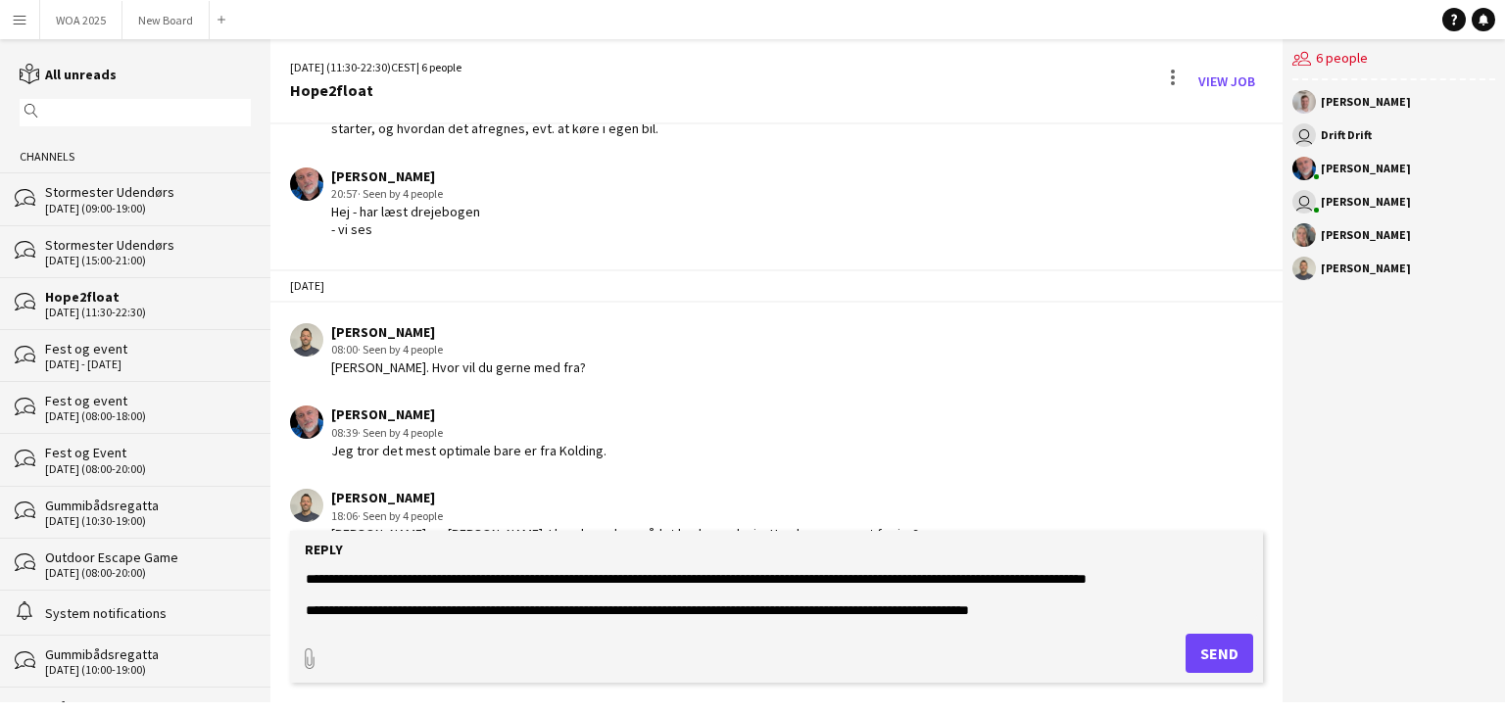
type textarea "**********"
click at [1211, 651] on button "Send" at bounding box center [1220, 653] width 68 height 39
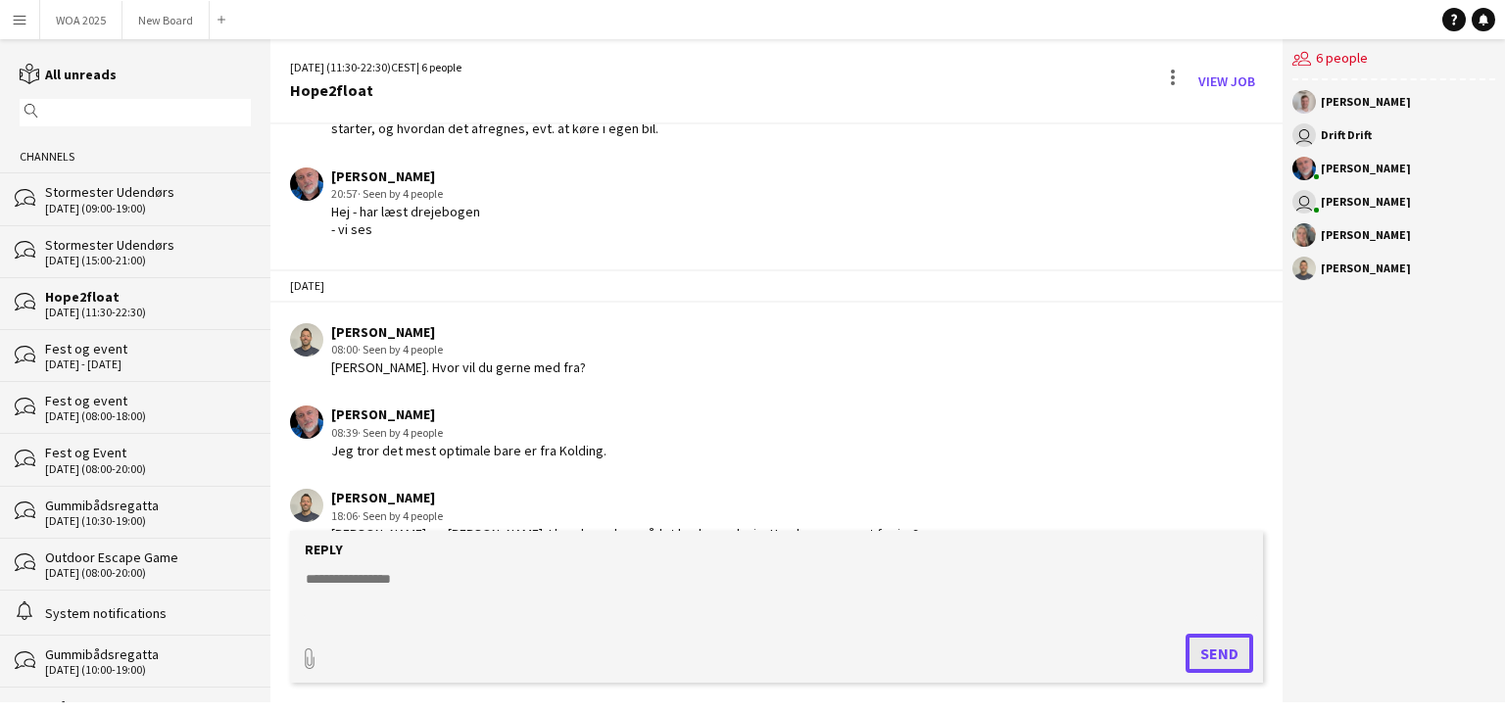
scroll to position [1634, 0]
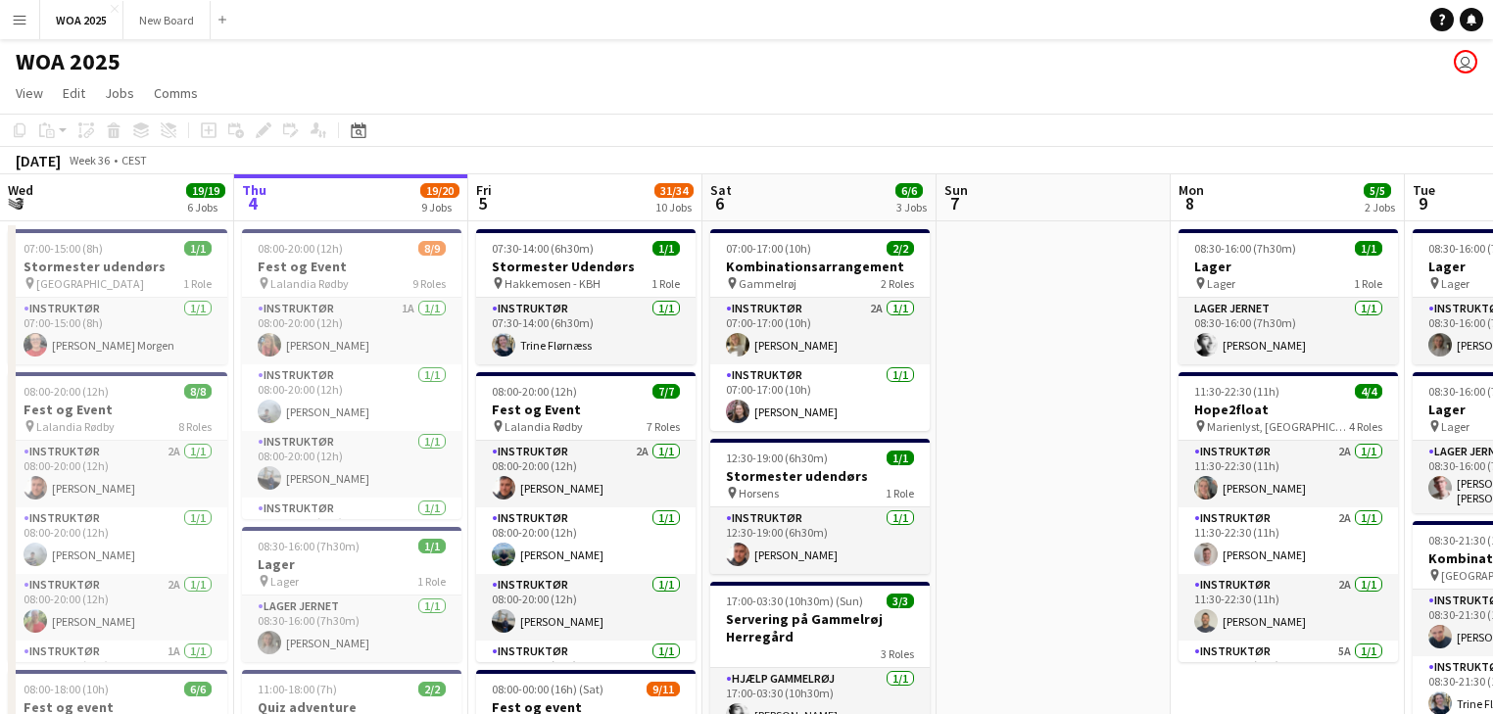
scroll to position [0, 742]
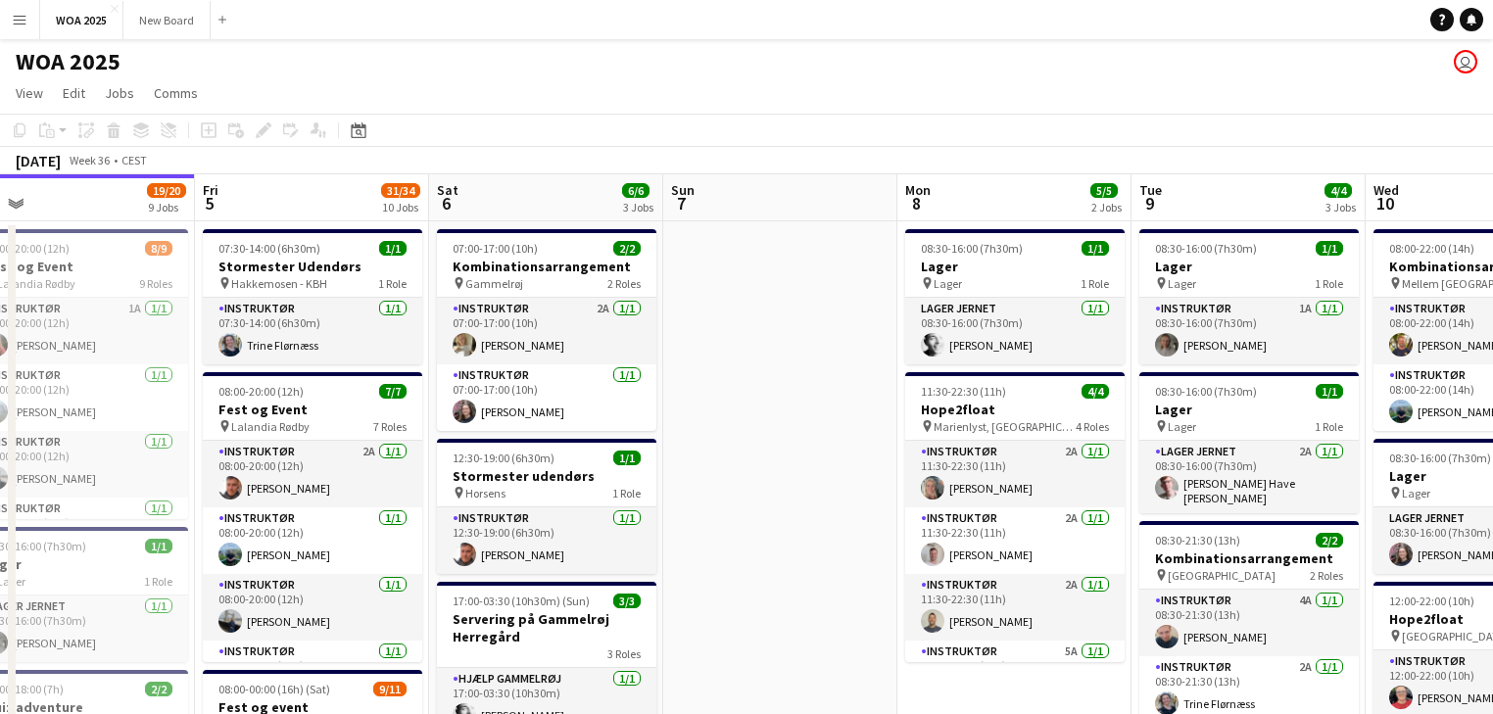
drag, startPoint x: 1053, startPoint y: 431, endPoint x: 983, endPoint y: 427, distance: 70.7
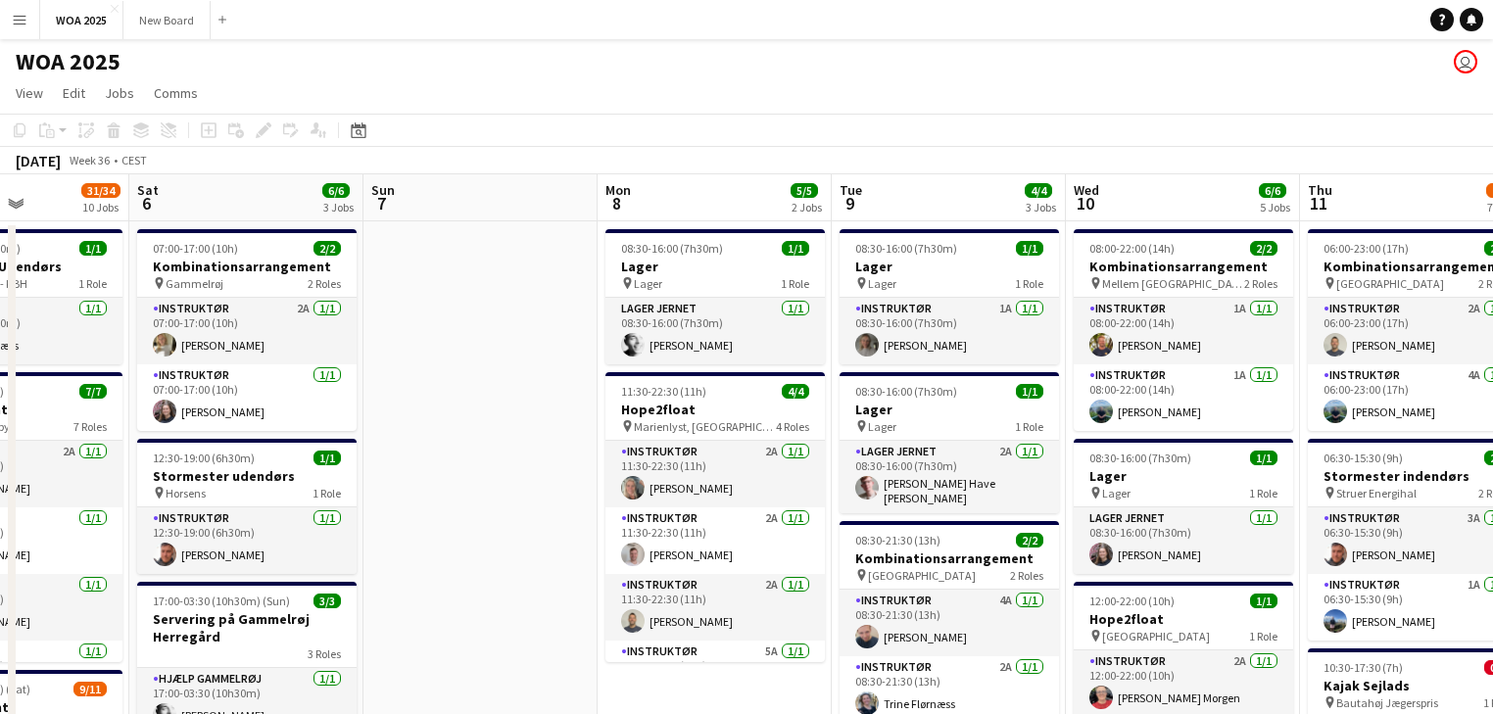
scroll to position [0, 884]
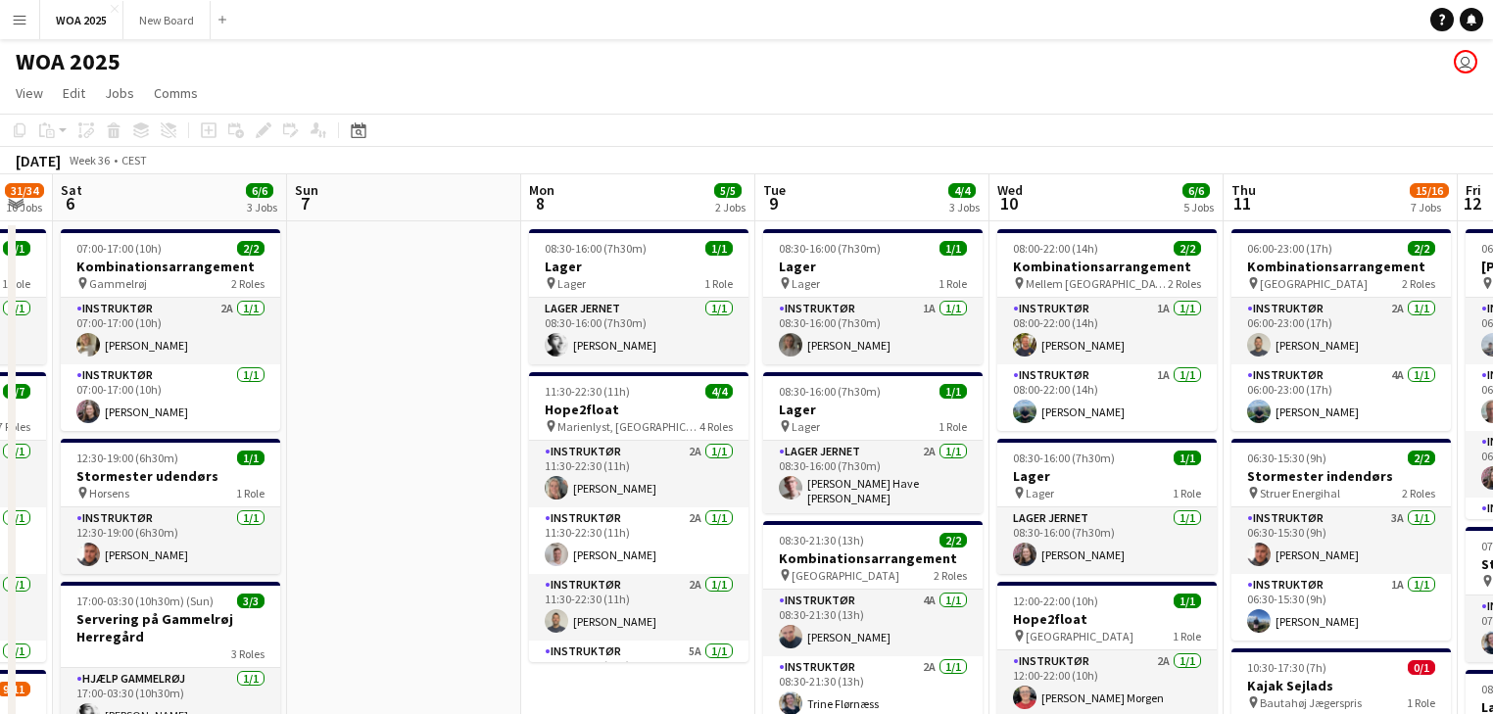
drag, startPoint x: 1466, startPoint y: 407, endPoint x: 1090, endPoint y: 368, distance: 378.3
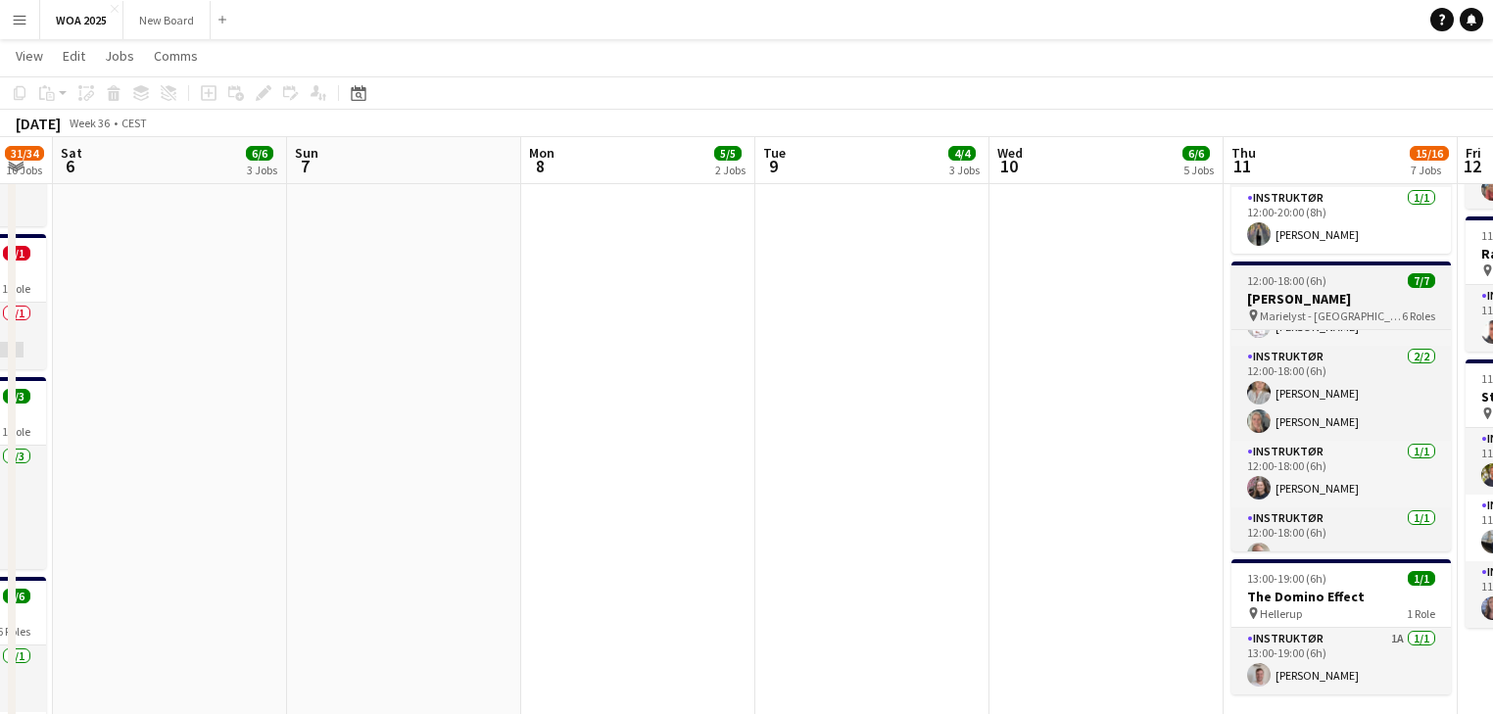
scroll to position [187, 0]
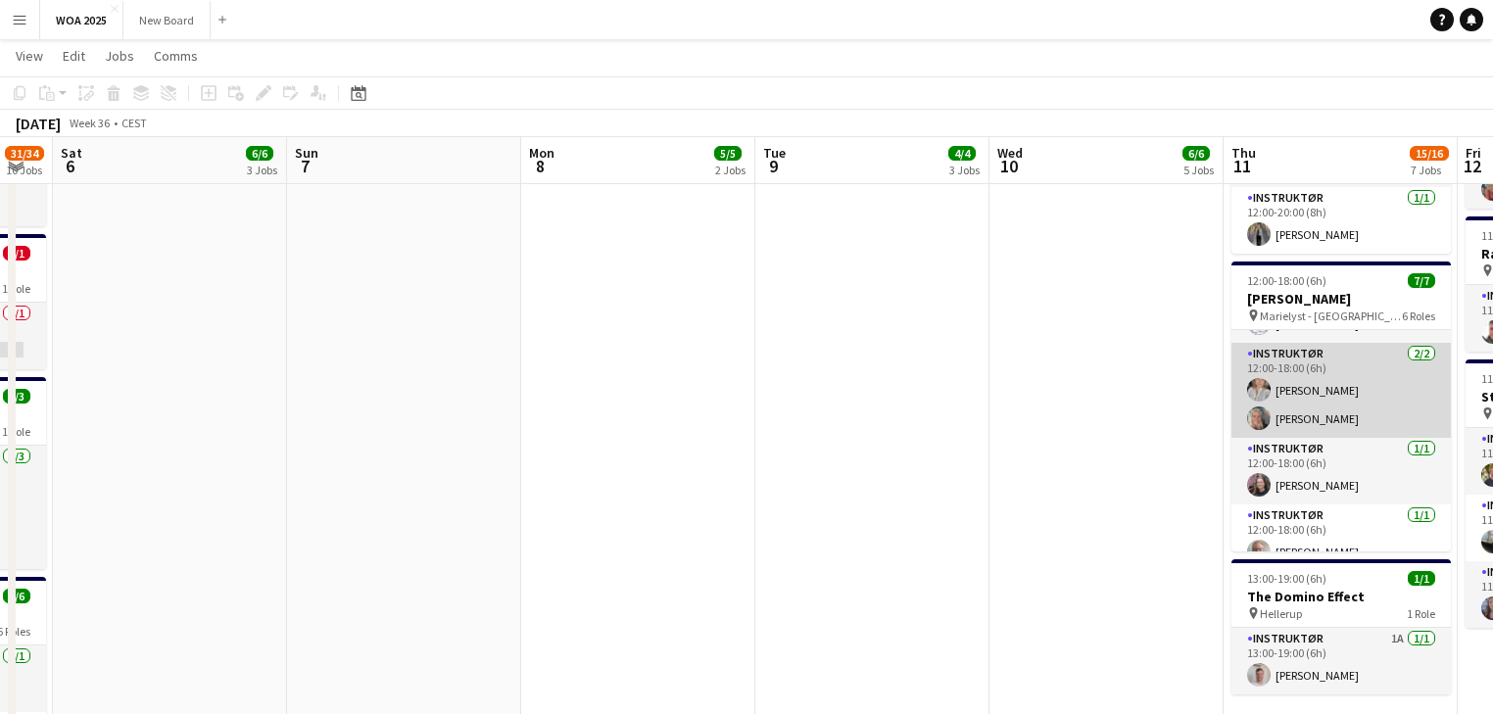
click at [1356, 381] on app-card-role "Instruktør 2/2 12:00-18:00 (6h) Camilla Ankerstjerne Klarskov Maja Hochheim Ole…" at bounding box center [1342, 390] width 220 height 95
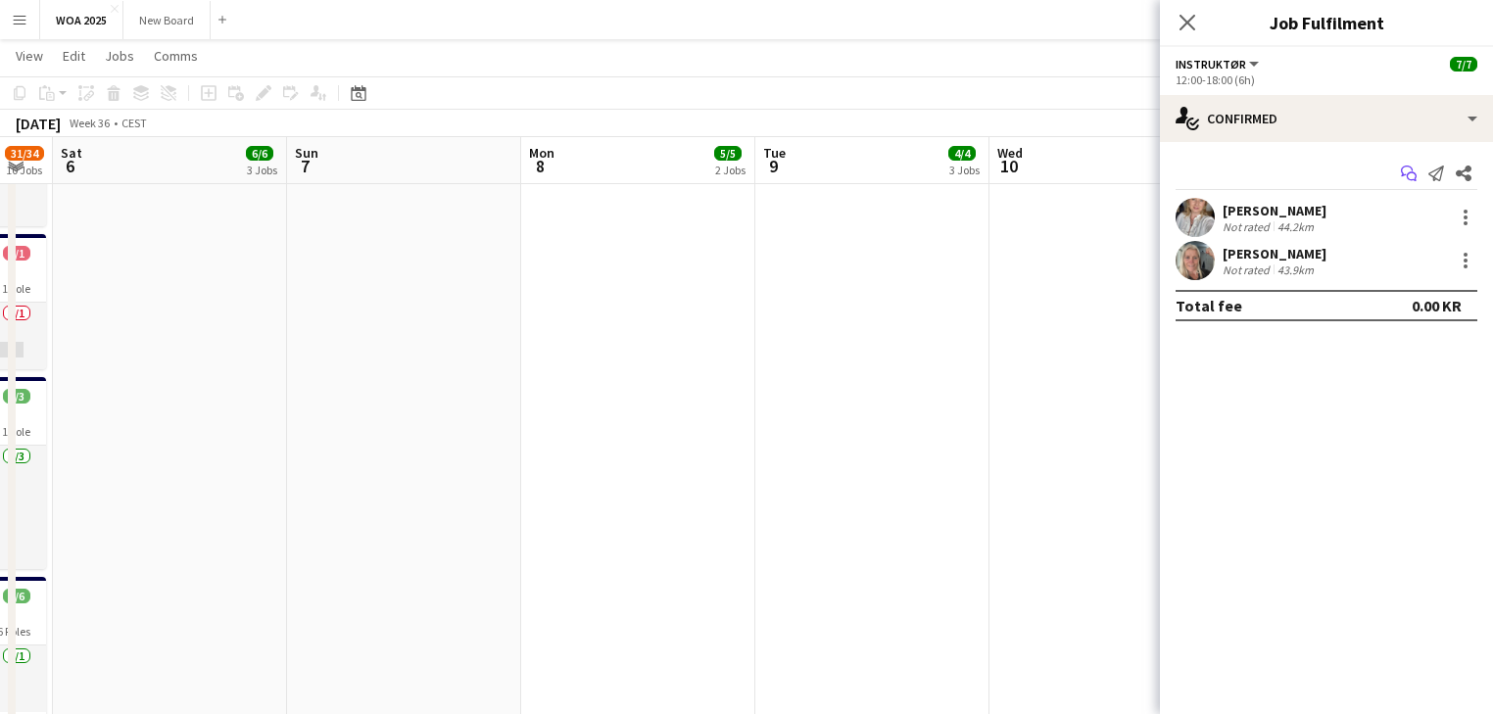
click at [1406, 178] on icon "Start chat" at bounding box center [1409, 174] width 16 height 16
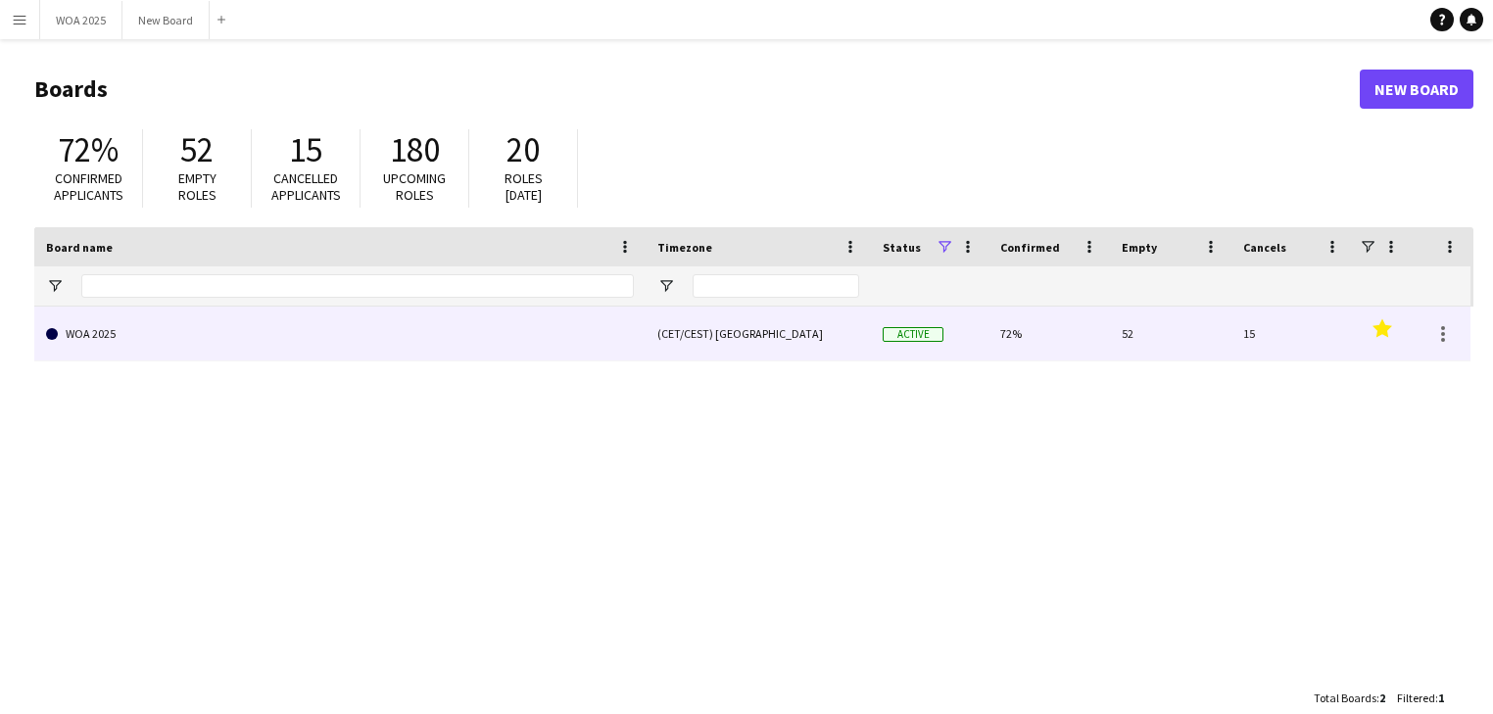
click at [164, 329] on link "WOA 2025" at bounding box center [340, 334] width 588 height 55
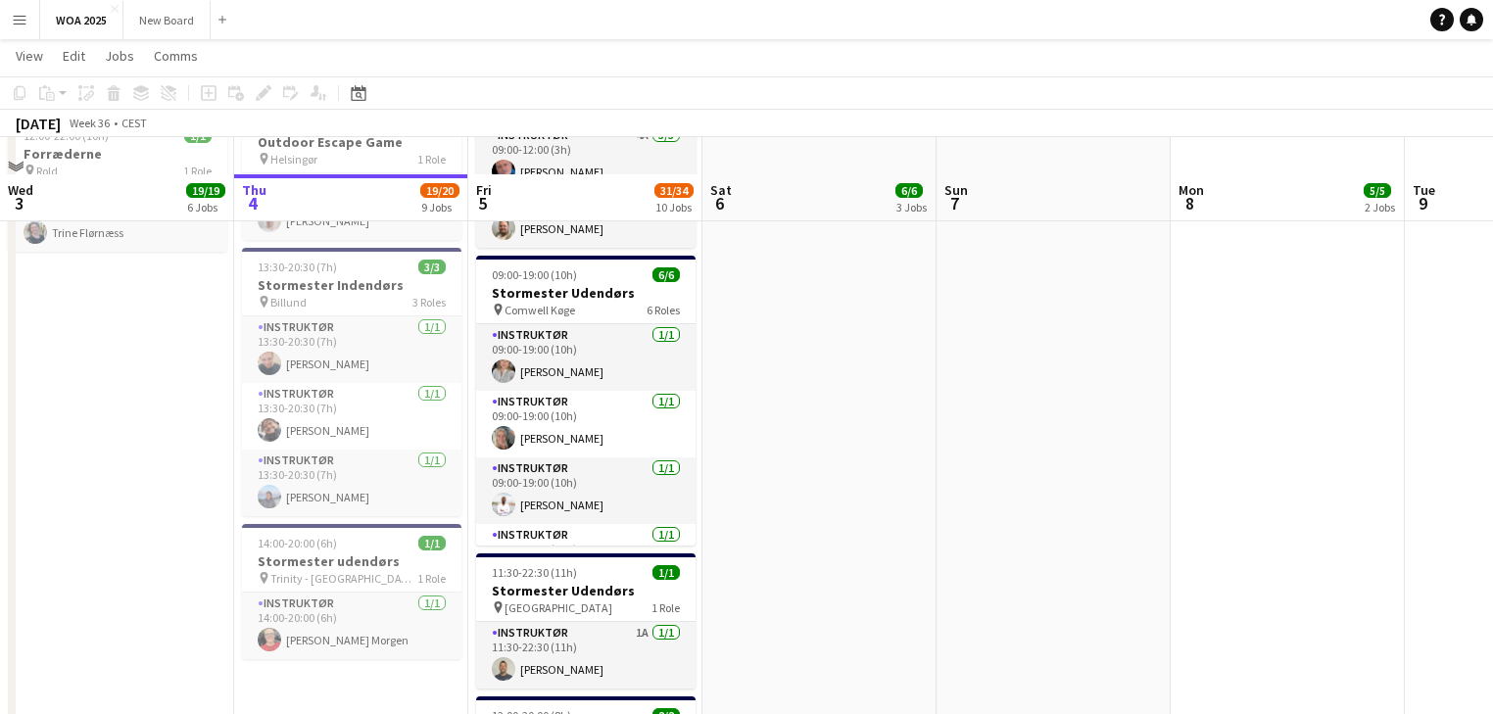
scroll to position [1239, 0]
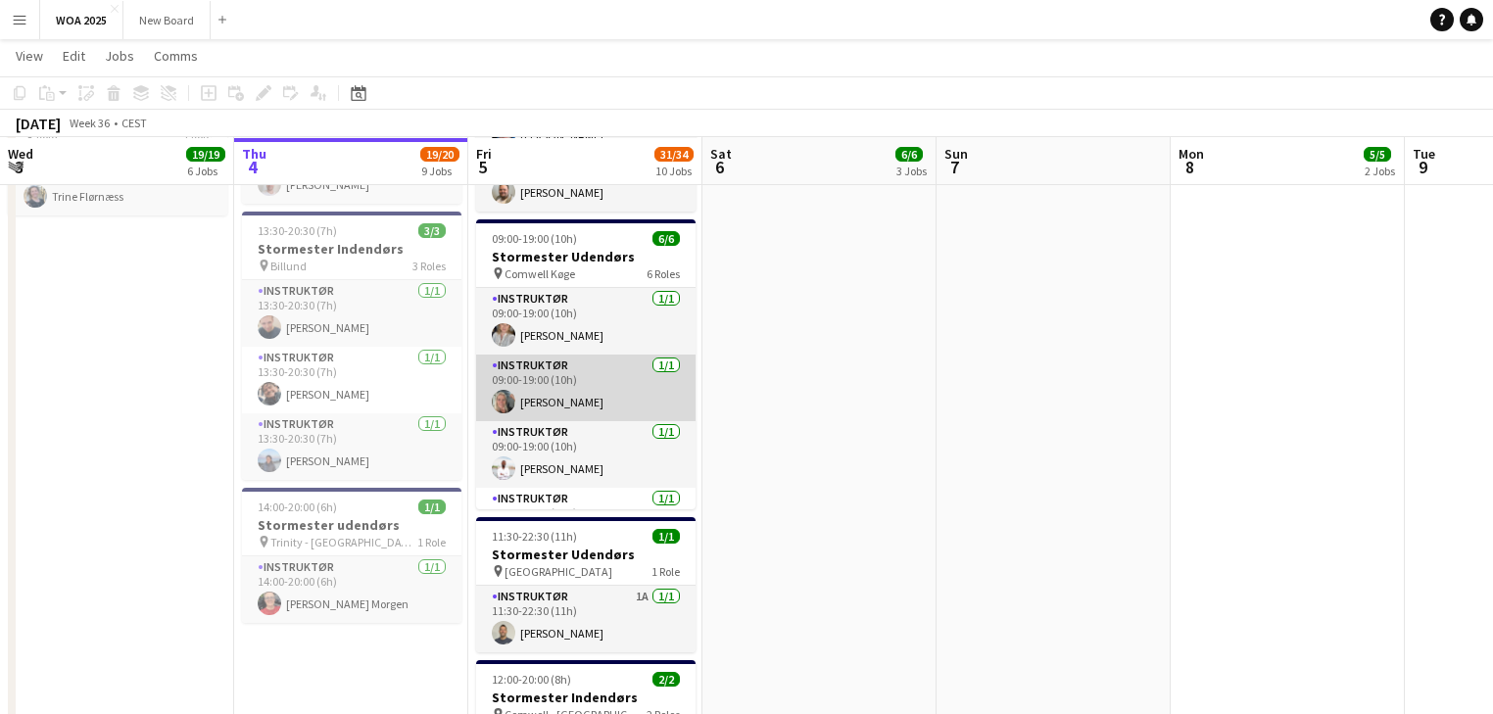
click at [627, 355] on app-card-role "Instruktør 1/1 09:00-19:00 (10h) Maja Hochheim Olesen" at bounding box center [586, 388] width 220 height 67
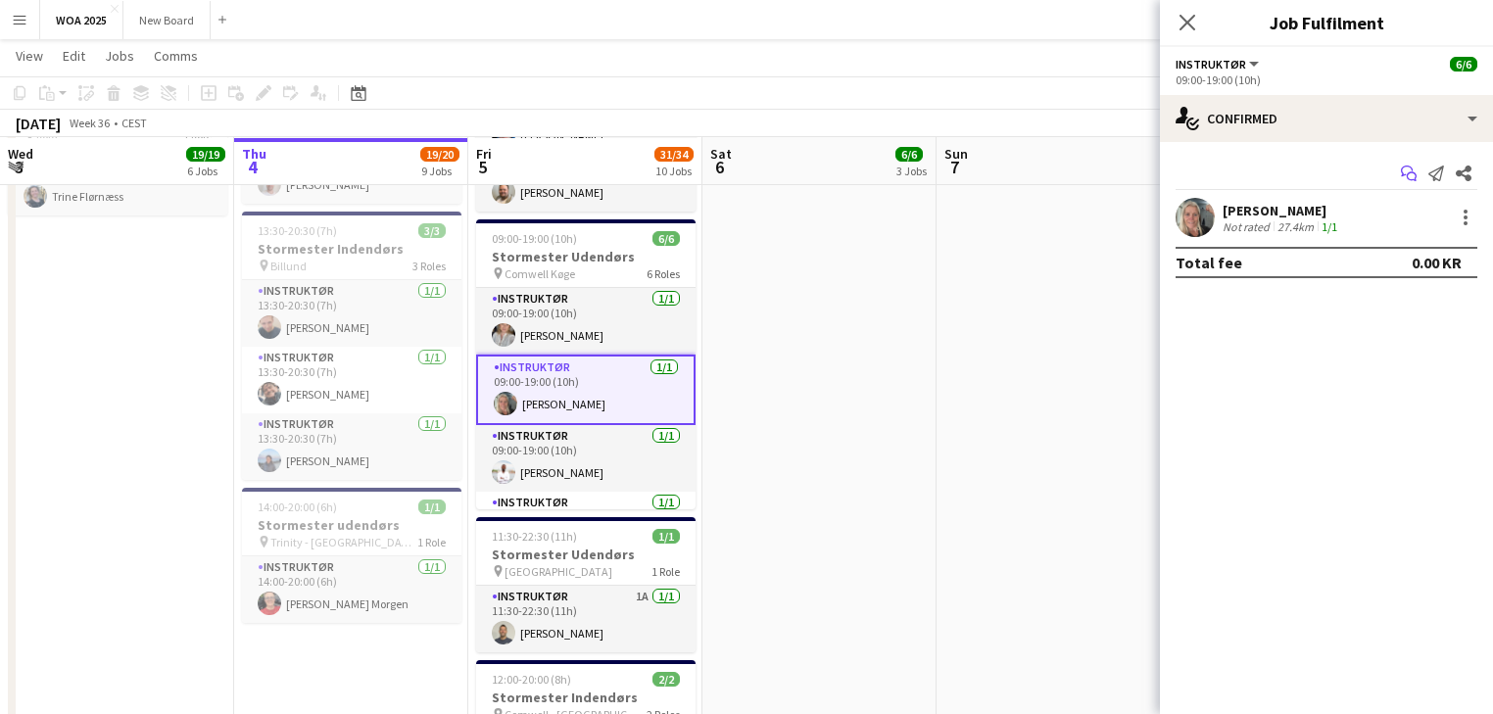
click at [1410, 173] on icon "Start chat" at bounding box center [1409, 174] width 16 height 16
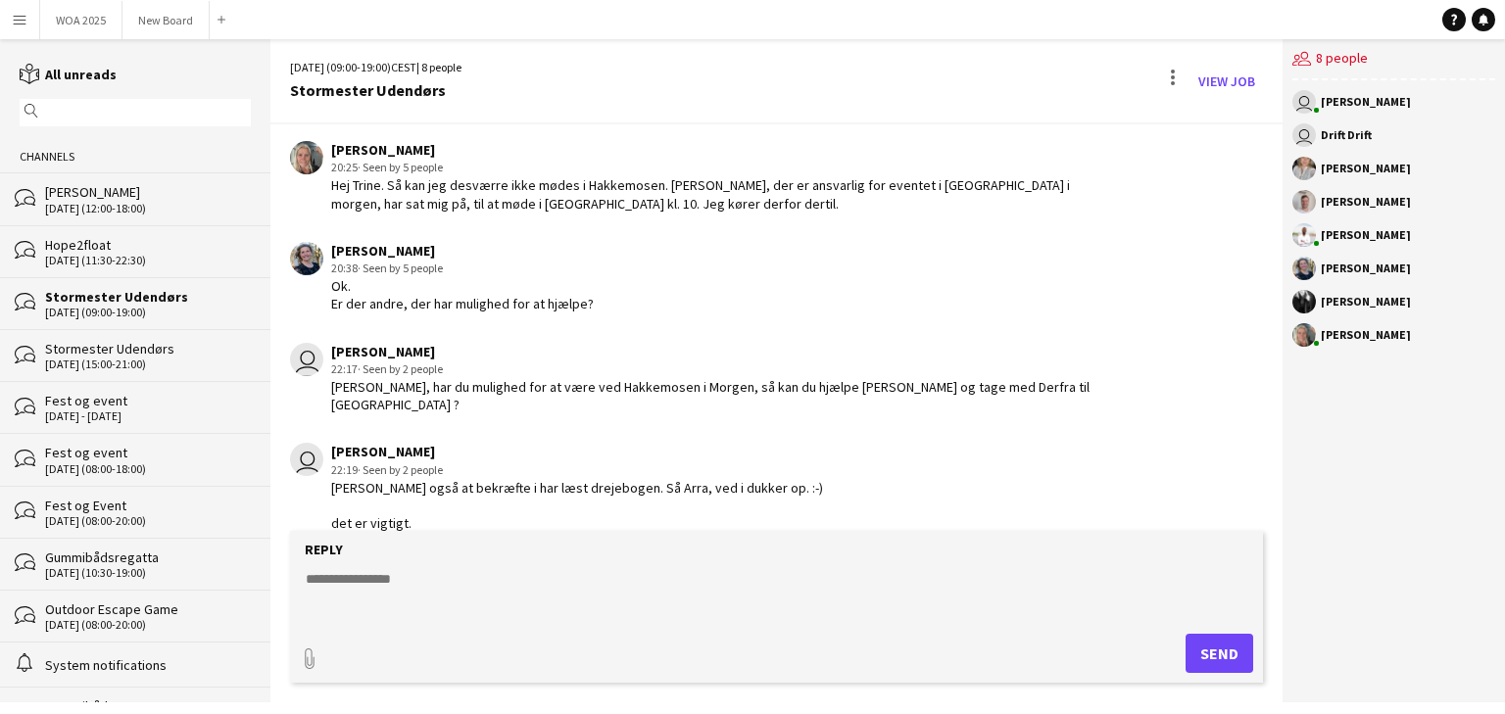
scroll to position [2110, 0]
